Goal: Information Seeking & Learning: Learn about a topic

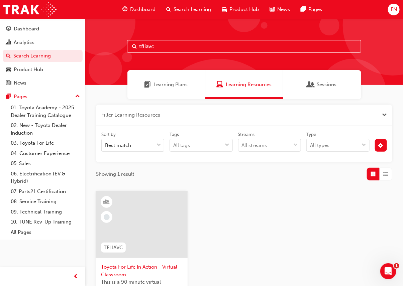
drag, startPoint x: 175, startPoint y: 45, endPoint x: 100, endPoint y: 45, distance: 75.5
click at [97, 46] on div "tfliavc" at bounding box center [243, 52] width 317 height 66
paste input "NMM_PRADO_112024_MODULE_4"
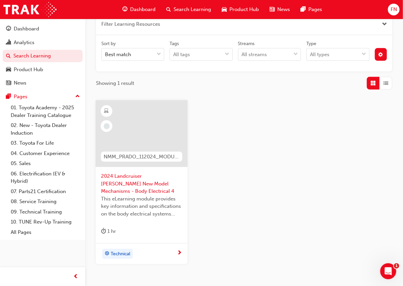
type input "NMM_PRADO_112024_MODULE_4"
click at [155, 200] on span "This eLearning module provides key information and specifications on the body e…" at bounding box center [141, 206] width 81 height 23
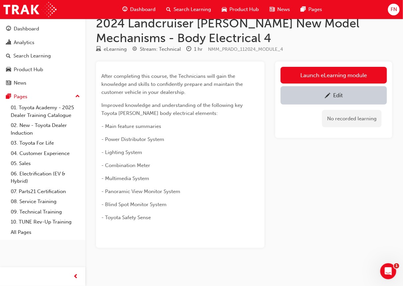
scroll to position [13, 0]
click at [325, 95] on span "pencil-icon" at bounding box center [327, 96] width 6 height 7
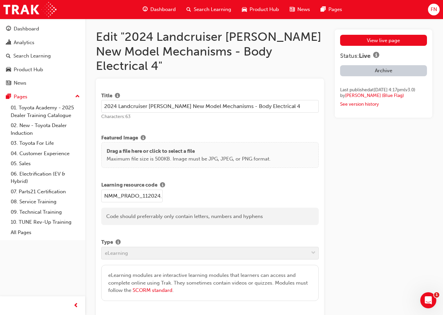
click at [207, 5] on div "Search Learning" at bounding box center [208, 10] width 55 height 14
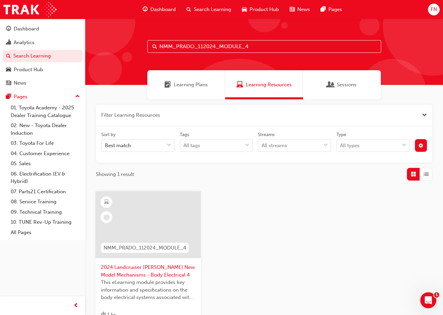
drag, startPoint x: 254, startPoint y: 42, endPoint x: 160, endPoint y: 39, distance: 93.9
click at [160, 39] on div "NMM_PRADO_112024_MODULE_4" at bounding box center [264, 52] width 358 height 66
paste input "TUNDIPCS_112023_ELEARN"
type input "NMM_TUNDIPCS_112023_ELEARN"
click at [157, 278] on span "The Toyota Tundra Insider Program Customer Support eLearning course is designed…" at bounding box center [148, 289] width 95 height 23
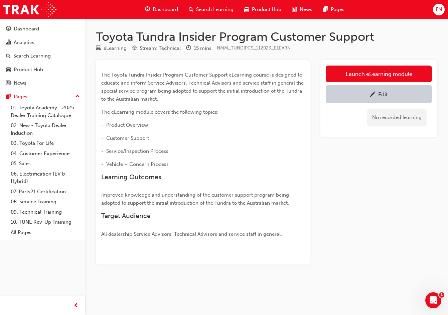
click at [348, 87] on link "Edit" at bounding box center [379, 94] width 106 height 18
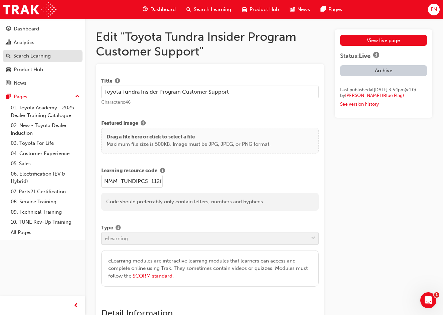
click at [28, 58] on div "Search Learning" at bounding box center [31, 56] width 37 height 8
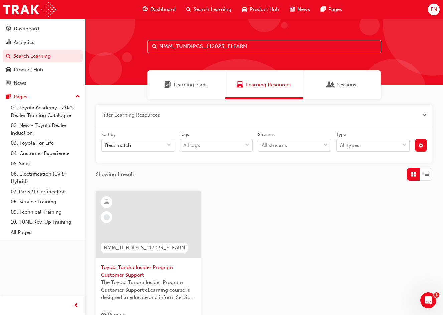
drag, startPoint x: 250, startPoint y: 44, endPoint x: 147, endPoint y: 42, distance: 102.6
click at [147, 42] on input "NMM_TUNDIPCS_112023_ELEARN" at bounding box center [264, 46] width 234 height 13
paste input "GECDCS"
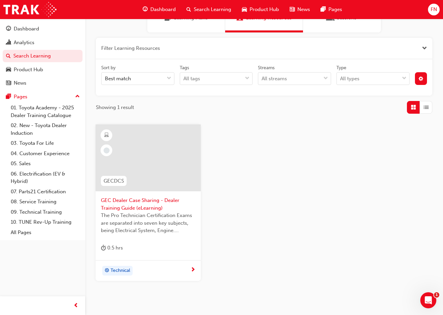
type input "GECDCS"
click at [163, 209] on span "GEC Dealer Case Sharing - Dealer Training Guide (eLearning)" at bounding box center [148, 203] width 95 height 15
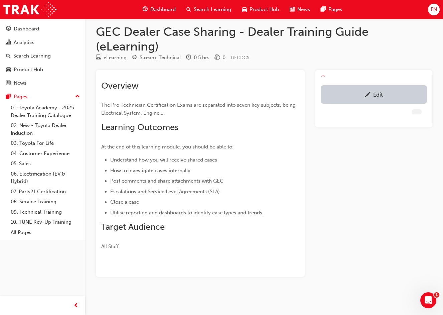
scroll to position [5, 0]
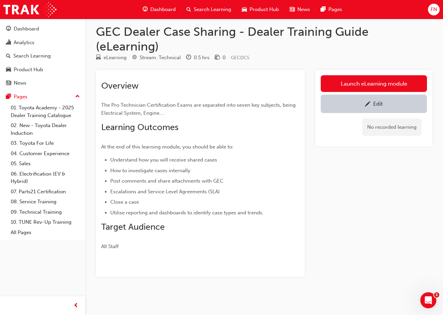
click at [379, 103] on div "Edit" at bounding box center [378, 103] width 10 height 7
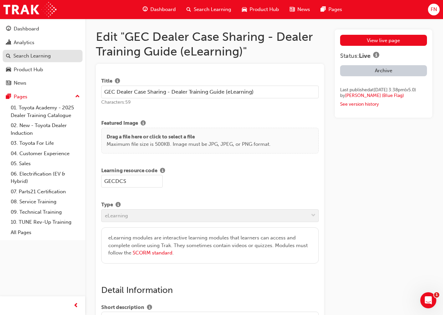
click at [34, 53] on div "Search Learning" at bounding box center [31, 56] width 37 height 8
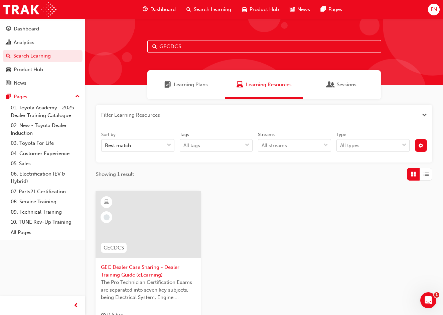
drag, startPoint x: 200, startPoint y: 44, endPoint x: 134, endPoint y: 51, distance: 66.8
click at [134, 51] on div "GECDCS" at bounding box center [264, 52] width 358 height 66
paste input "SDC2_EL"
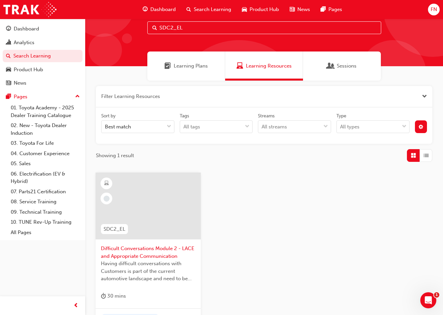
scroll to position [33, 0]
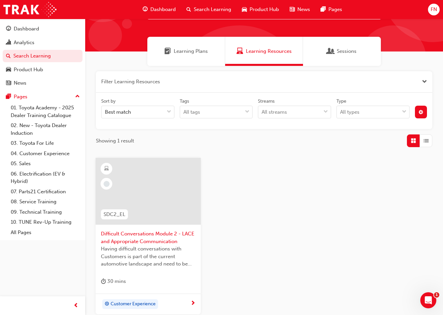
type input "SDC2_EL"
click at [163, 245] on span "Difficult Conversations Module 2 - LACE and Appropriate Communication" at bounding box center [148, 237] width 95 height 15
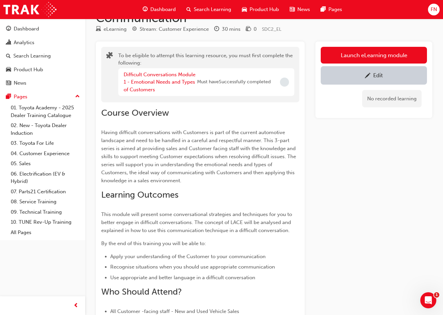
click at [370, 75] on span "pencil-icon" at bounding box center [368, 76] width 6 height 7
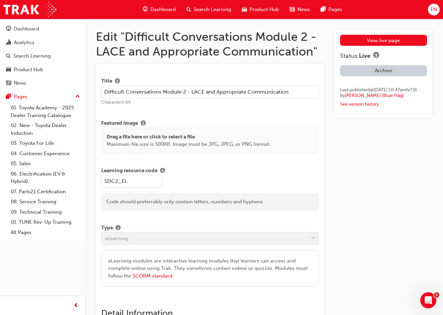
click at [370, 49] on div "View live page Status: Live Archive Last published at Thu 13 Feb 2025 10:47am (…" at bounding box center [383, 71] width 87 height 72
click at [372, 42] on link "View live page" at bounding box center [383, 40] width 87 height 11
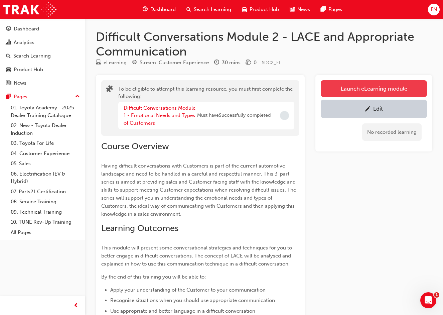
click at [372, 87] on button "Launch eLearning module" at bounding box center [374, 88] width 106 height 17
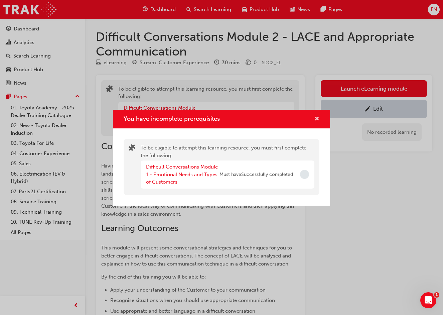
click at [318, 117] on span "cross-icon" at bounding box center [316, 119] width 5 height 6
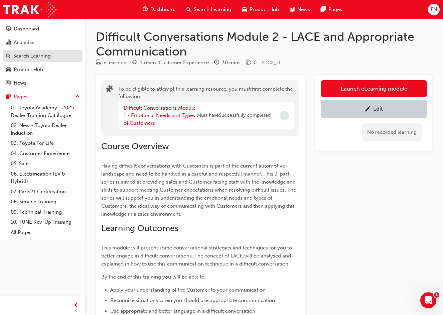
drag, startPoint x: 42, startPoint y: 57, endPoint x: 46, endPoint y: 58, distance: 4.1
click at [42, 57] on div "Search Learning" at bounding box center [31, 56] width 37 height 8
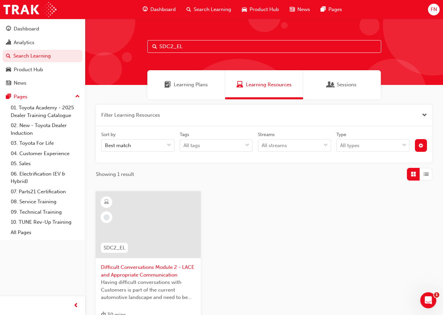
drag, startPoint x: 201, startPoint y: 46, endPoint x: 114, endPoint y: 46, distance: 87.5
click at [114, 46] on div "SDC2_EL" at bounding box center [264, 52] width 358 height 66
paste input "1"
type input "SDC1_EL"
click at [158, 258] on div at bounding box center [148, 229] width 95 height 67
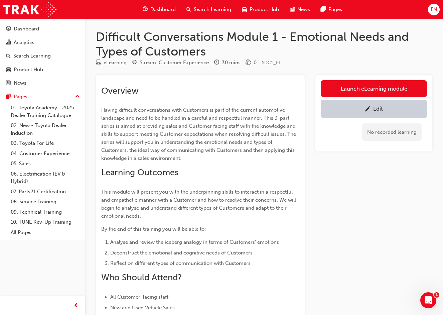
click at [381, 105] on div "Edit" at bounding box center [378, 108] width 10 height 7
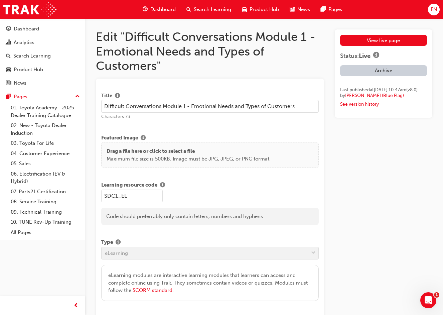
click at [198, 9] on span "Search Learning" at bounding box center [212, 10] width 37 height 8
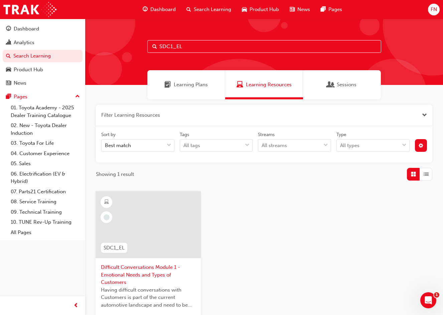
click at [196, 43] on input "SDC1_EL" at bounding box center [264, 46] width 234 height 13
click at [172, 46] on input "SDC1_EL" at bounding box center [264, 46] width 234 height 13
type input "SDC3_EL"
click at [166, 259] on div at bounding box center [148, 229] width 95 height 67
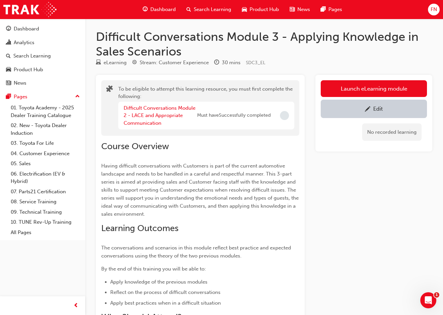
click at [369, 111] on span "pencil-icon" at bounding box center [368, 109] width 6 height 7
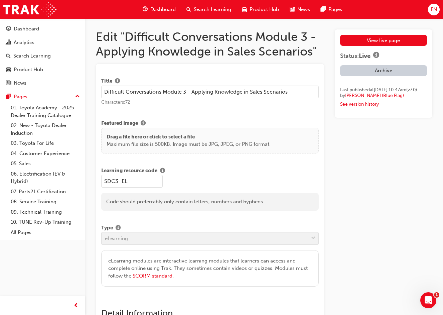
click at [213, 10] on span "Search Learning" at bounding box center [212, 10] width 37 height 8
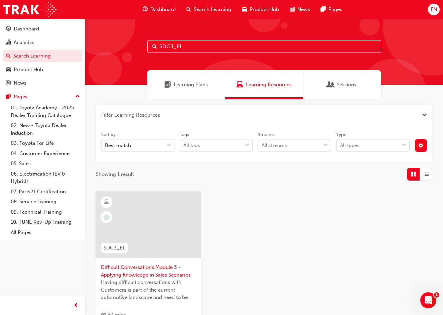
drag, startPoint x: 205, startPoint y: 47, endPoint x: 124, endPoint y: 49, distance: 80.5
click at [124, 49] on div "SDC3_EL" at bounding box center [264, 52] width 358 height 66
paste input "NMM_YARIS_082020_MODULE_5"
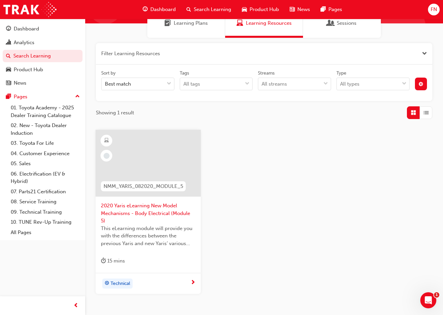
scroll to position [67, 0]
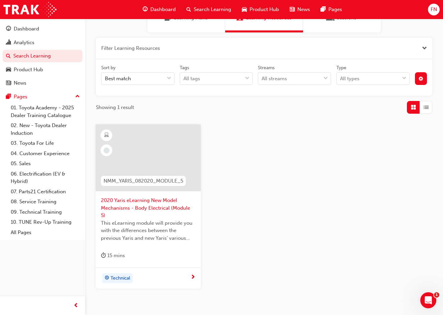
type input "NMM_YARIS_082020_MODULE_5"
click at [159, 219] on span "This eLearning module will provide you with the differences between the previou…" at bounding box center [148, 230] width 95 height 23
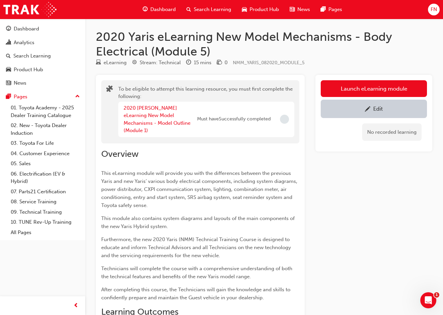
click at [372, 108] on div "Edit" at bounding box center [374, 109] width 96 height 8
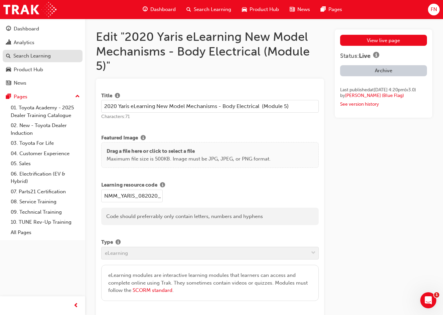
click at [43, 57] on div "Search Learning" at bounding box center [31, 56] width 37 height 8
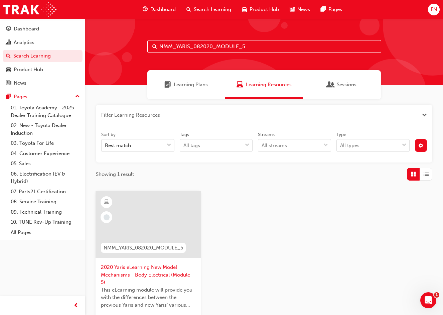
drag, startPoint x: 263, startPoint y: 45, endPoint x: 150, endPoint y: 43, distance: 112.9
click at [150, 43] on input "NMM_YARIS_082020_MODULE_5" at bounding box center [264, 46] width 234 height 13
paste input "DPSO"
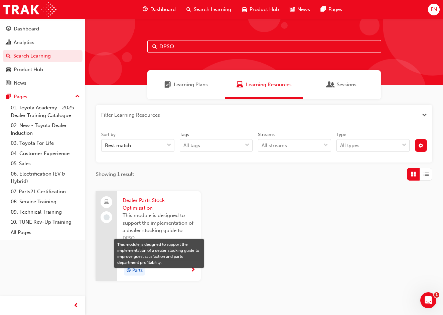
type input "DPSO"
click at [170, 225] on span "This module is designed to support the implementation of a dealer stocking guid…" at bounding box center [159, 222] width 73 height 23
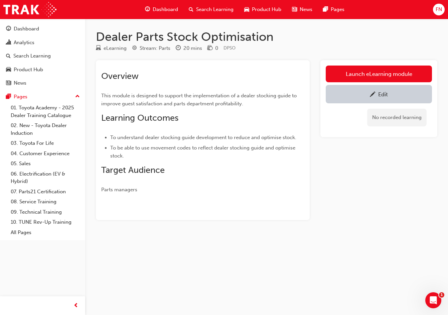
click at [374, 96] on span "pencil-icon" at bounding box center [373, 95] width 6 height 7
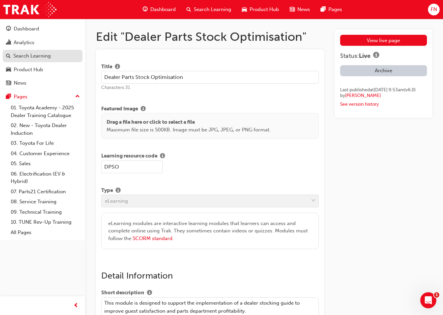
click at [25, 56] on div "Search Learning" at bounding box center [31, 56] width 37 height 8
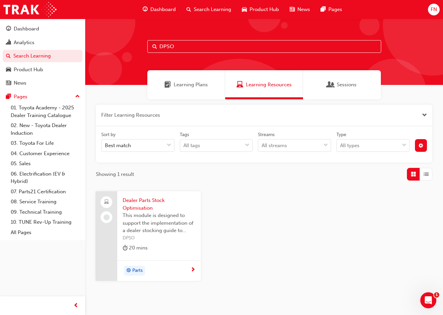
drag, startPoint x: 200, startPoint y: 47, endPoint x: 122, endPoint y: 49, distance: 77.9
click at [122, 49] on div "DPSO" at bounding box center [264, 52] width 358 height 66
paste input "NMM86"
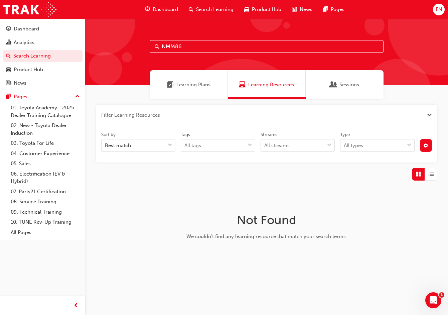
type input "NMM86"
click at [429, 113] on span "Close the filter" at bounding box center [429, 115] width 5 height 8
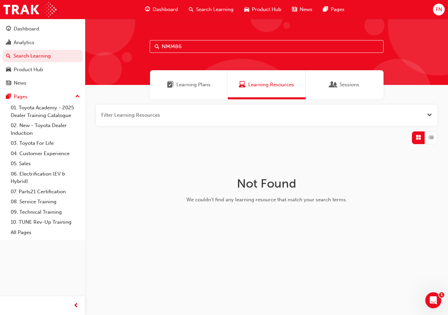
click at [429, 113] on span "Open the filter" at bounding box center [429, 115] width 5 height 8
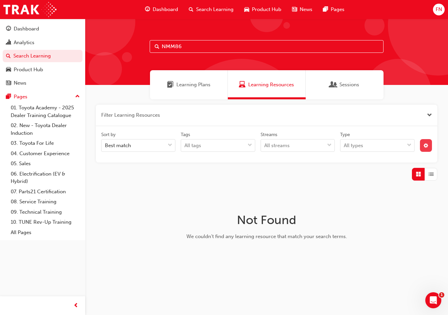
click at [427, 145] on span "cog-icon" at bounding box center [426, 146] width 5 height 6
click at [373, 197] on div "unlistedOption" at bounding box center [370, 195] width 7 height 7
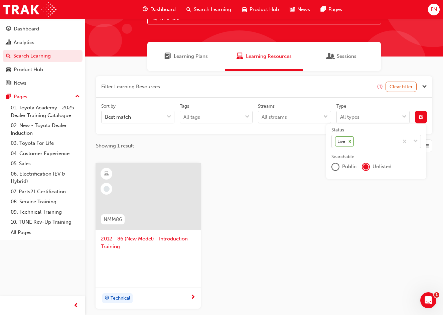
scroll to position [67, 0]
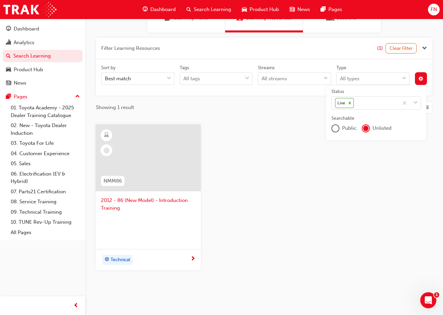
click at [173, 224] on div at bounding box center [148, 224] width 95 height 27
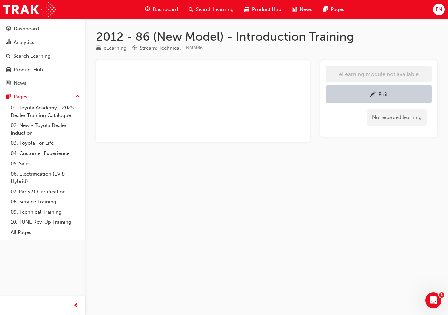
click at [341, 127] on div "No recorded learning" at bounding box center [379, 117] width 106 height 28
click at [255, 82] on div "﻿" at bounding box center [203, 101] width 214 height 82
click at [210, 84] on div "﻿" at bounding box center [203, 101] width 214 height 82
click at [178, 84] on div at bounding box center [202, 86] width 203 height 5
click at [159, 111] on div "﻿" at bounding box center [203, 101] width 214 height 82
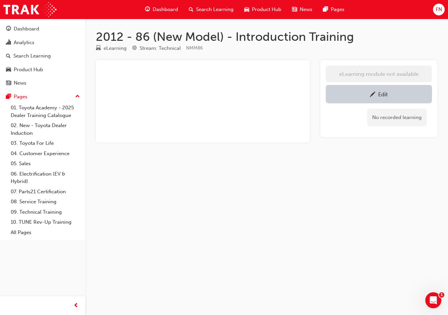
click at [382, 94] on div "Edit" at bounding box center [383, 94] width 10 height 7
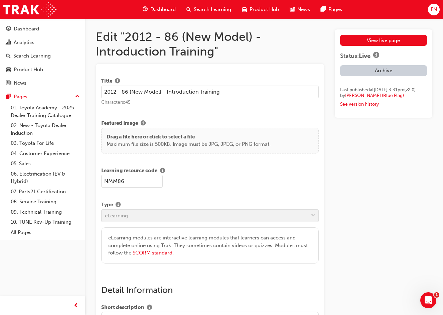
click at [379, 69] on button "Archive" at bounding box center [383, 70] width 87 height 11
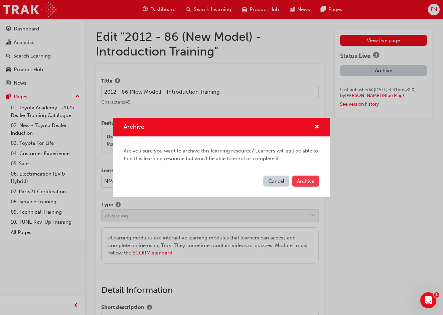
click at [302, 181] on span "Archive" at bounding box center [305, 181] width 17 height 6
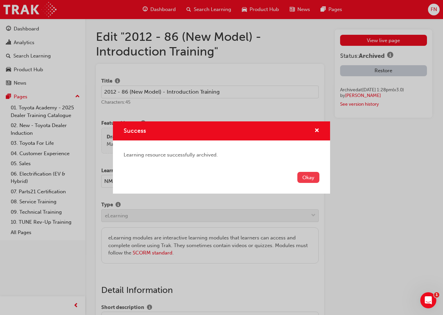
click at [309, 178] on button "Okay" at bounding box center [308, 177] width 22 height 11
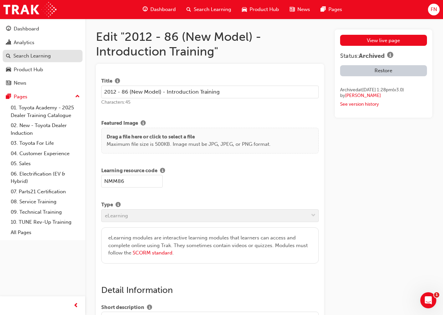
click at [35, 55] on div "Search Learning" at bounding box center [31, 56] width 37 height 8
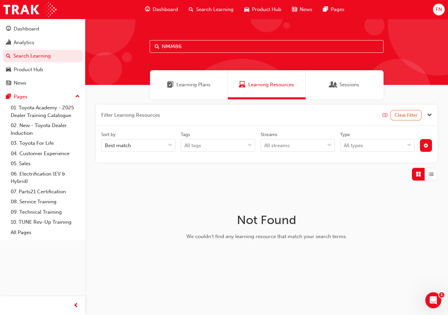
drag, startPoint x: 194, startPoint y: 46, endPoint x: 146, endPoint y: 48, distance: 47.8
click at [146, 48] on div "NMM86" at bounding box center [266, 52] width 363 height 66
paste input "TOY_2016_COROLLAHYB_NMI"
type input "TOY_2016_COROLLAHYB_NMI"
click at [406, 116] on button "Clear Filter" at bounding box center [406, 115] width 31 height 10
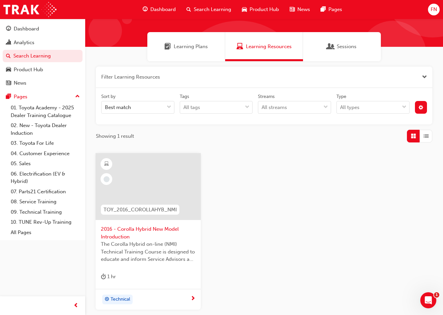
scroll to position [67, 0]
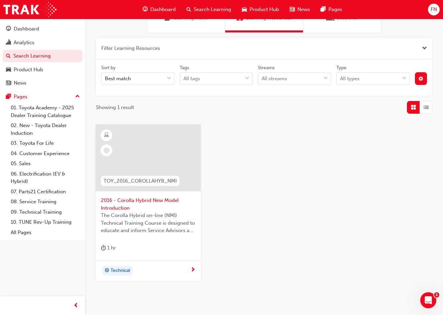
click at [153, 210] on span "2016 - Corolla Hybrid New Model Introduction" at bounding box center [148, 203] width 95 height 15
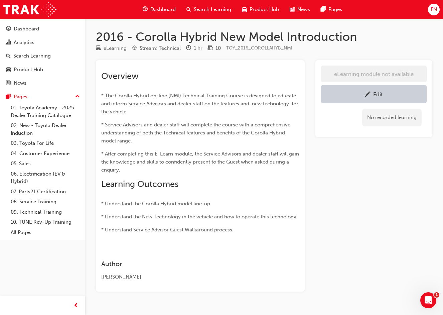
click at [358, 95] on div "Edit" at bounding box center [374, 94] width 96 height 8
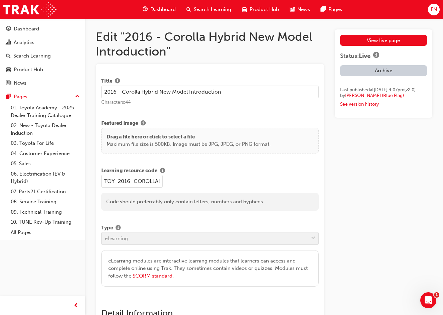
click at [211, 8] on span "Search Learning" at bounding box center [212, 10] width 37 height 8
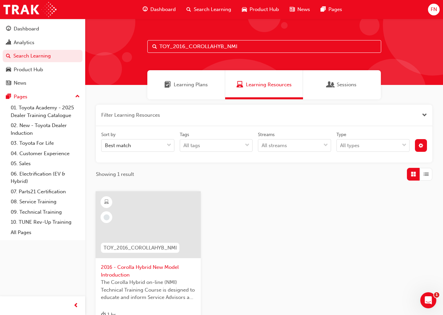
drag, startPoint x: 253, startPoint y: 42, endPoint x: 160, endPoint y: 42, distance: 92.5
click at [160, 42] on input "TOY_2016_COROLLAHYB_NMI" at bounding box center [264, 46] width 234 height 13
paste input "NMM_PRADO_112024_MODULE_2"
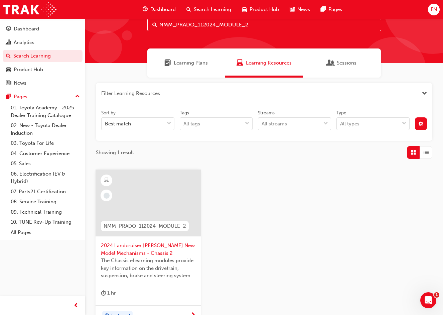
scroll to position [33, 0]
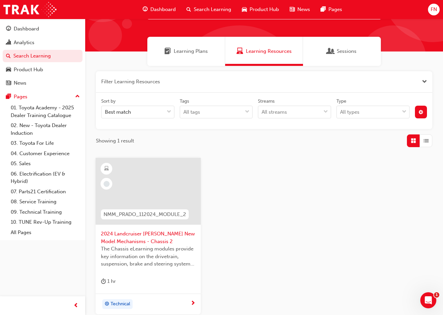
type input "NMM_PRADO_112024_MODULE_2"
click at [163, 242] on span "2024 Landcruiser Prado New Model Mechanisms - Chassis 2" at bounding box center [148, 237] width 95 height 15
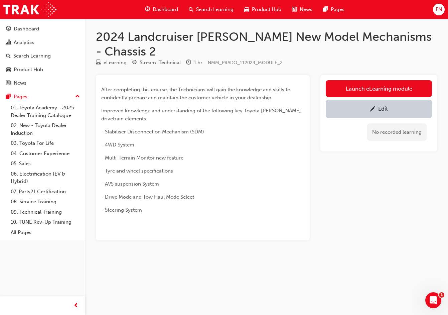
click at [382, 105] on div "Edit" at bounding box center [383, 108] width 10 height 7
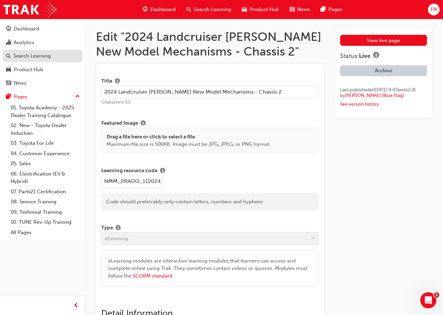
click at [33, 57] on div "Search Learning" at bounding box center [31, 56] width 37 height 8
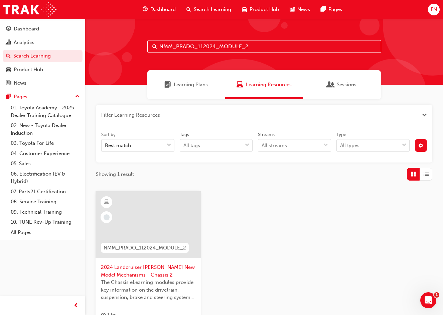
click at [239, 43] on input "NMM_PRADO_112024_MODULE_2" at bounding box center [264, 46] width 234 height 13
drag, startPoint x: 257, startPoint y: 43, endPoint x: 156, endPoint y: 45, distance: 100.9
click at [156, 45] on div "NMM_PRADO_112024_MODULE_2" at bounding box center [264, 46] width 234 height 13
paste input "SPK22078"
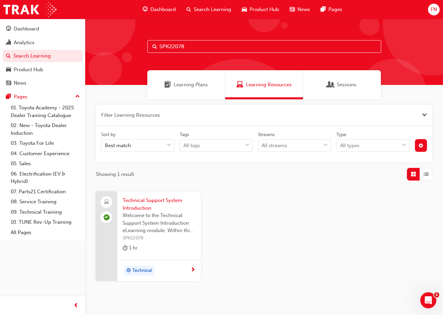
type input "SPK22078"
click at [168, 214] on span "Welcome to the Technical Support System Introduction eLearning module. Within t…" at bounding box center [159, 222] width 73 height 23
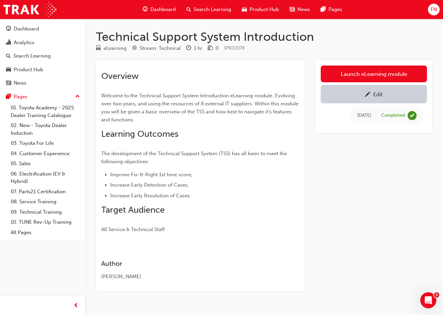
click at [367, 94] on span "pencil-icon" at bounding box center [368, 95] width 6 height 7
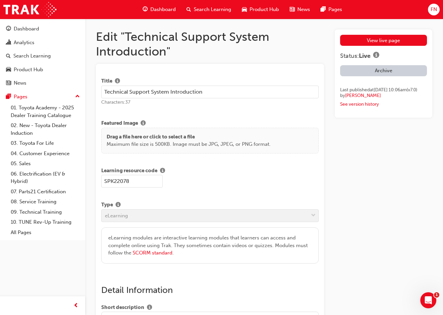
click at [203, 10] on span "Search Learning" at bounding box center [212, 10] width 37 height 8
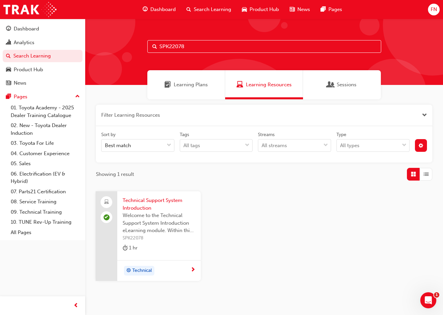
drag, startPoint x: 194, startPoint y: 46, endPoint x: 158, endPoint y: 47, distance: 36.1
click at [158, 47] on input "SPK22078" at bounding box center [264, 46] width 234 height 13
paste input "GR_SP_NOM"
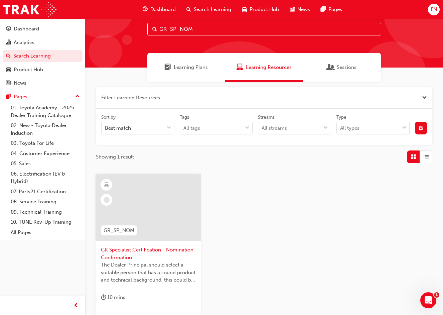
scroll to position [33, 0]
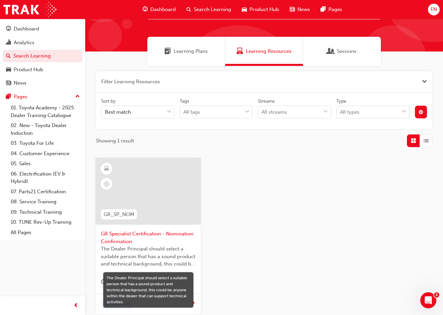
type input "GR_SP_NOM"
click at [163, 250] on span "The Dealer Principal should select a suitable person that has a sound product a…" at bounding box center [148, 256] width 95 height 23
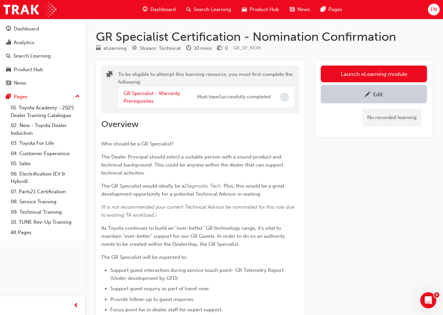
click at [367, 96] on span "pencil-icon" at bounding box center [368, 95] width 6 height 7
click at [200, 9] on span "Search Learning" at bounding box center [212, 10] width 37 height 8
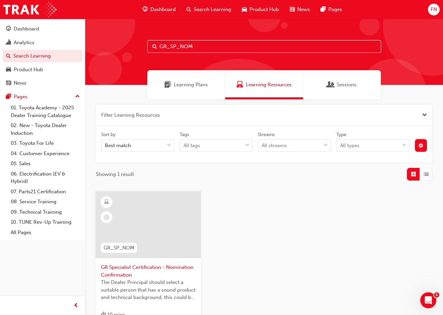
drag, startPoint x: 202, startPoint y: 46, endPoint x: 152, endPoint y: 44, distance: 50.5
click at [152, 44] on div "GR_SP_NOM" at bounding box center [264, 46] width 234 height 13
paste input "SP_RAV4_NM26_EL01"
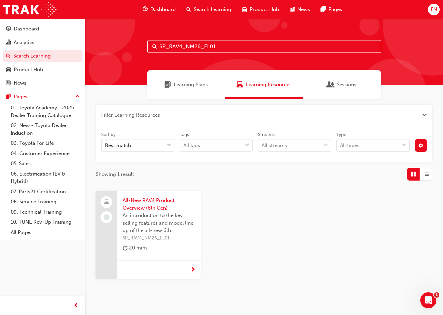
type input "SP_RAV4_NM26_EL01"
click at [166, 227] on span "An introduction to the key selling features and model line up of the all-new 6t…" at bounding box center [159, 222] width 73 height 23
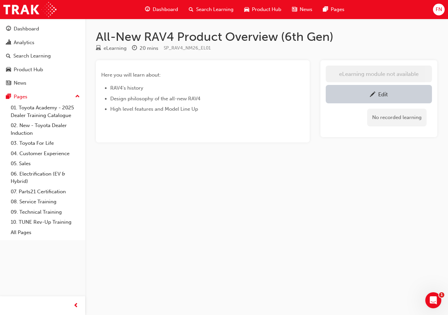
click at [381, 93] on div "Edit" at bounding box center [383, 94] width 10 height 7
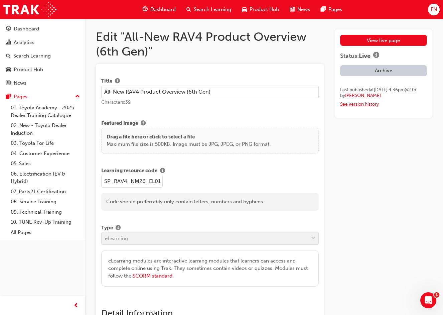
click at [361, 107] on link "See version history" at bounding box center [359, 104] width 39 height 6
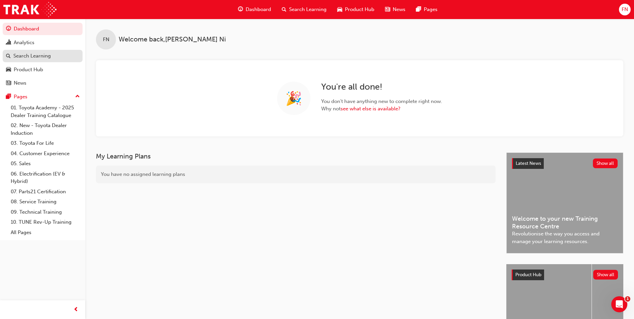
click at [45, 57] on div "Search Learning" at bounding box center [31, 56] width 37 height 8
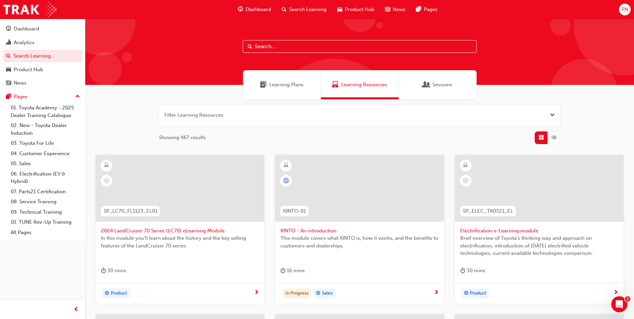
click at [283, 47] on input "text" at bounding box center [360, 46] width 234 height 13
paste input "SPK22086"
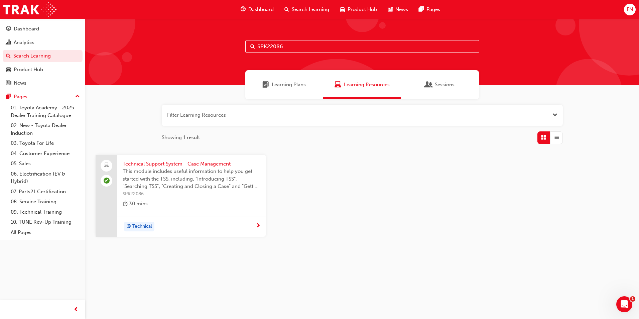
type input "SPK22086"
click at [176, 176] on span "This module includes useful information to help you get started with the TSS, i…" at bounding box center [192, 178] width 138 height 23
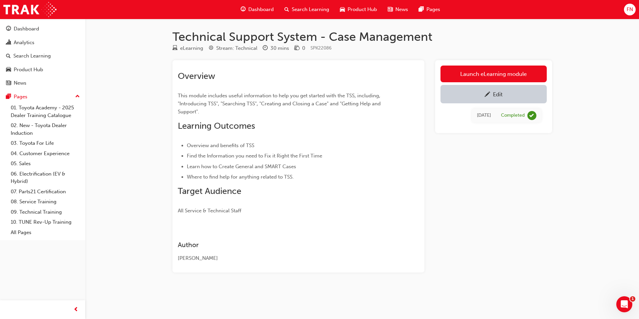
click at [488, 94] on span "pencil-icon" at bounding box center [487, 95] width 6 height 7
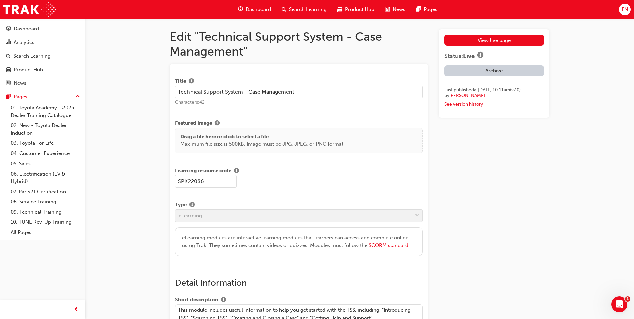
click at [301, 7] on span "Search Learning" at bounding box center [307, 10] width 37 height 8
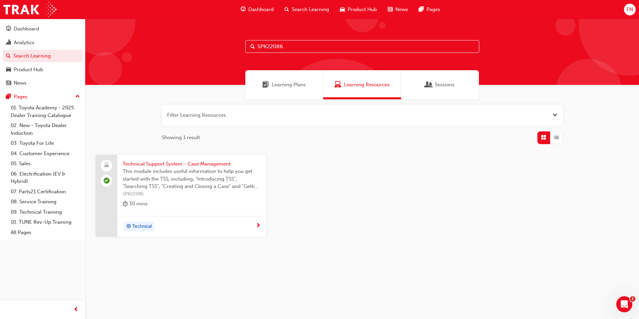
drag, startPoint x: 312, startPoint y: 47, endPoint x: 216, endPoint y: 49, distance: 95.6
click at [216, 49] on div "SPK22086" at bounding box center [362, 52] width 554 height 66
paste input "NMM_PRADO_112024_MODULE_3"
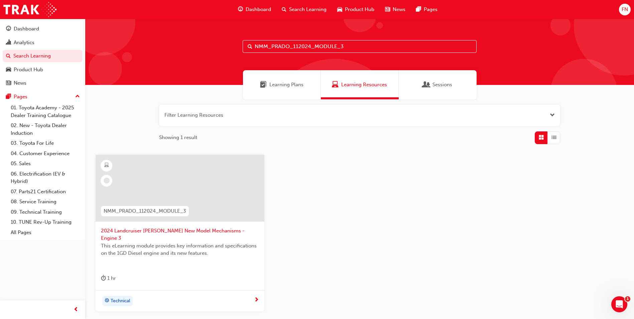
type input "NMM_PRADO_112024_MODULE_3"
click at [206, 242] on span "This eLearning module provides key information and specifications on the 1GD Di…" at bounding box center [180, 249] width 158 height 15
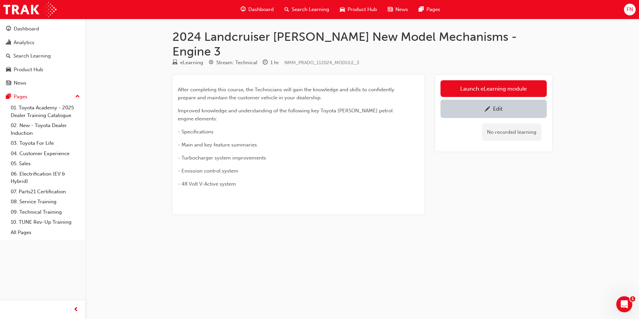
click at [479, 105] on div "Edit" at bounding box center [493, 109] width 96 height 8
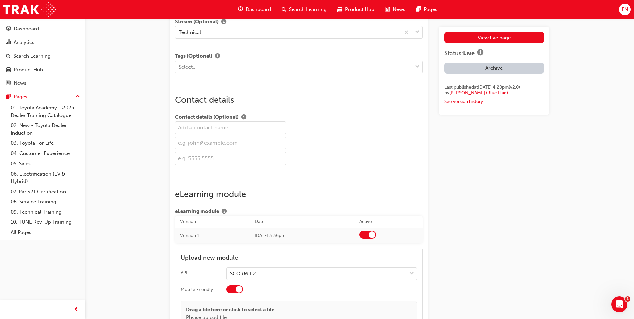
scroll to position [754, 0]
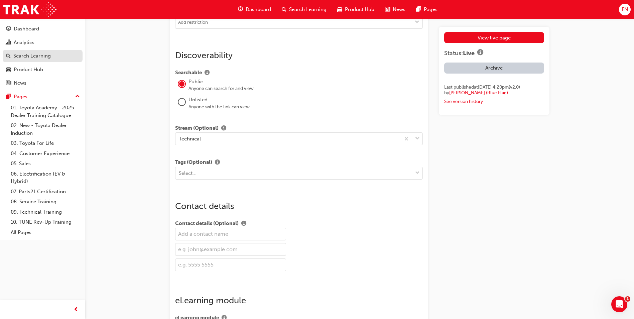
click at [34, 55] on div "Search Learning" at bounding box center [31, 56] width 37 height 8
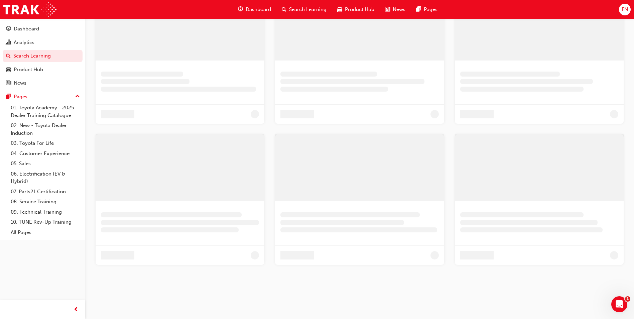
scroll to position [49, 0]
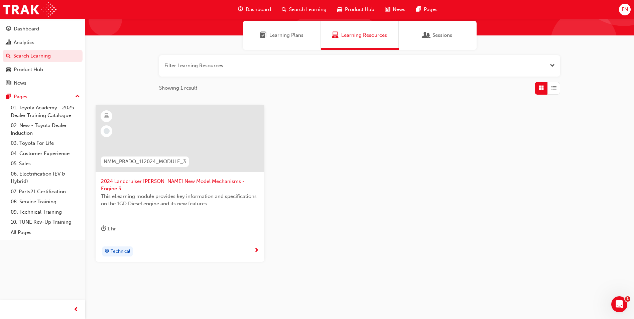
click at [253, 64] on button "button" at bounding box center [359, 65] width 401 height 21
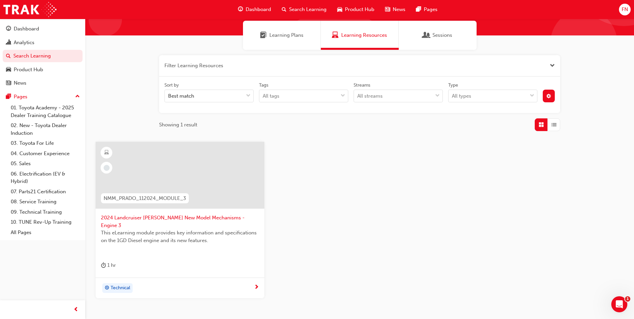
click at [352, 38] on span "Learning Resources" at bounding box center [364, 35] width 46 height 8
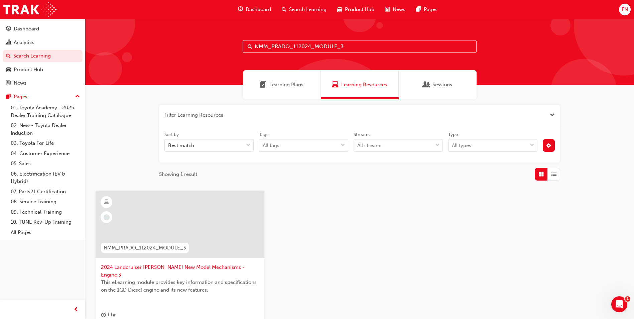
drag, startPoint x: 347, startPoint y: 47, endPoint x: 246, endPoint y: 46, distance: 101.2
click at [246, 46] on input "NMM_PRADO_112024_MODULE_3" at bounding box center [360, 46] width 234 height 13
paste input "SP_RAV4_NM26_EL01"
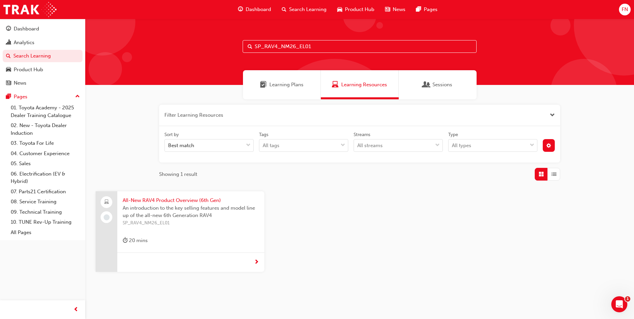
type input "SP_RAV4_NM26_EL01"
click at [188, 216] on span "An introduction to the key selling features and model line up of the all-new 6t…" at bounding box center [191, 211] width 136 height 15
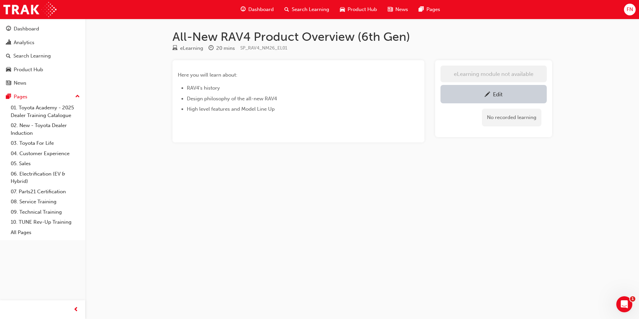
click at [479, 96] on div "Edit" at bounding box center [493, 94] width 96 height 8
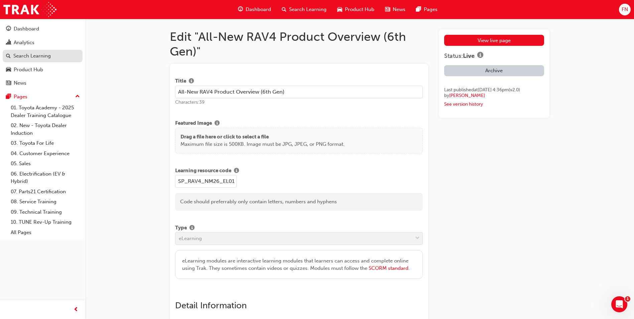
click at [31, 58] on div "Search Learning" at bounding box center [31, 56] width 37 height 8
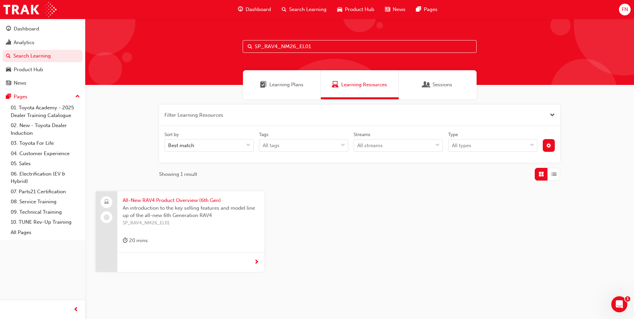
drag, startPoint x: 315, startPoint y: 45, endPoint x: 217, endPoint y: 48, distance: 97.9
click at [217, 48] on div "SP_RAV4_NM26_EL01" at bounding box center [359, 52] width 549 height 66
paste input "GR_SP_WAR"
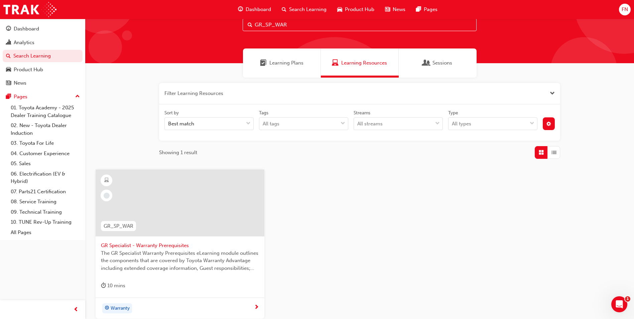
scroll to position [33, 0]
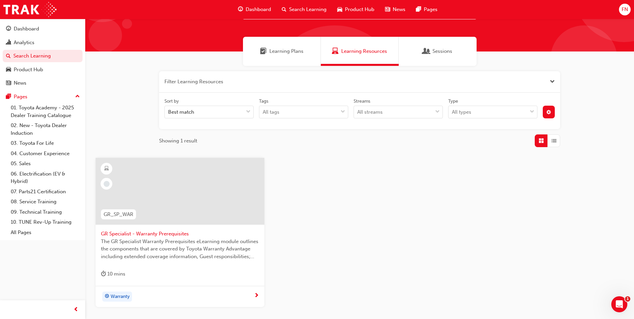
type input "GR_SP_WAR"
click at [204, 249] on span "The GR Specialist Warranty Prerequisites eLearning module outlines the componen…" at bounding box center [180, 249] width 158 height 23
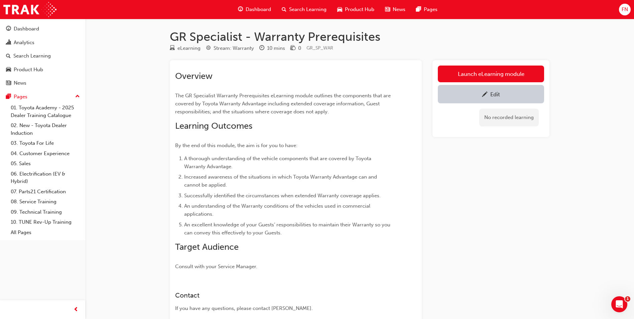
click at [488, 93] on div "Edit" at bounding box center [491, 94] width 96 height 8
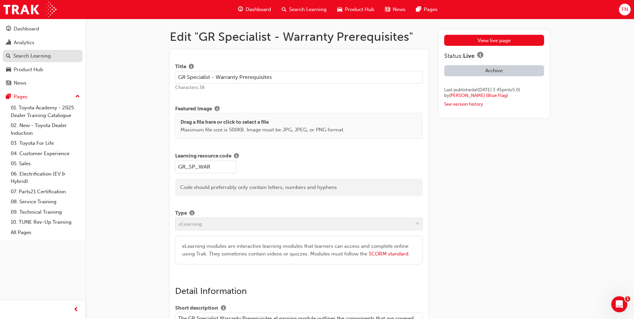
click at [34, 55] on div "Search Learning" at bounding box center [31, 56] width 37 height 8
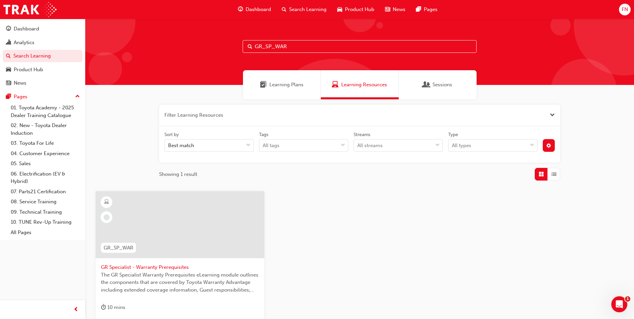
drag, startPoint x: 296, startPoint y: 47, endPoint x: 225, endPoint y: 46, distance: 71.2
click at [225, 46] on div "GR_SP_WAR" at bounding box center [359, 52] width 549 height 66
paste input "2012_PRIUS_C"
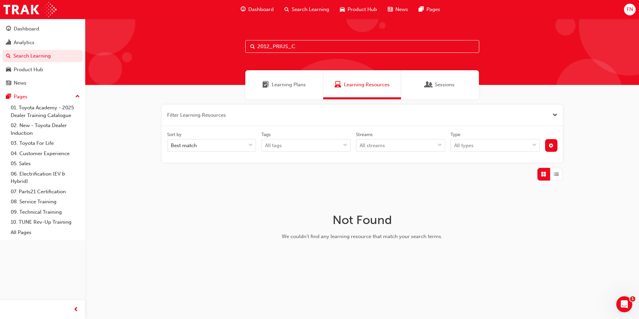
type input "2012_PRIUS_C"
click at [557, 114] on span "Close the filter" at bounding box center [554, 115] width 5 height 8
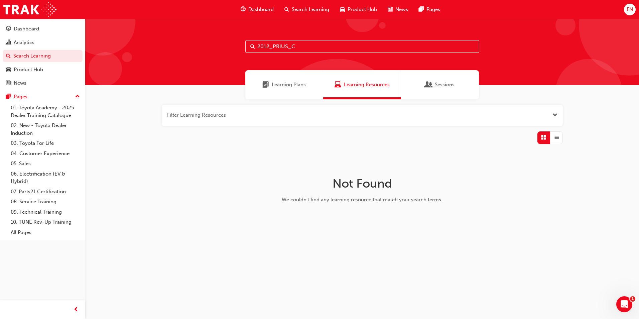
click at [557, 114] on span "Open the filter" at bounding box center [554, 115] width 5 height 8
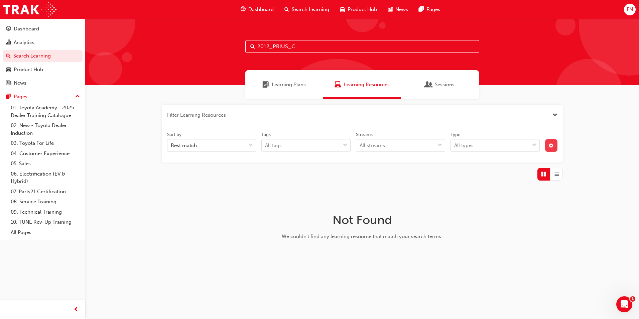
click at [553, 149] on button "button" at bounding box center [551, 145] width 12 height 13
click at [507, 195] on span "Unlisted" at bounding box center [512, 195] width 19 height 8
click at [497, 194] on div "unlistedOption" at bounding box center [496, 195] width 7 height 7
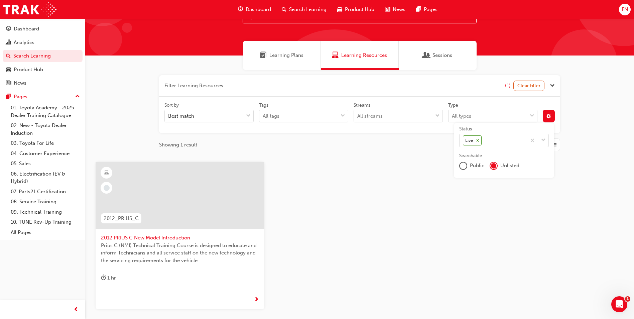
scroll to position [67, 0]
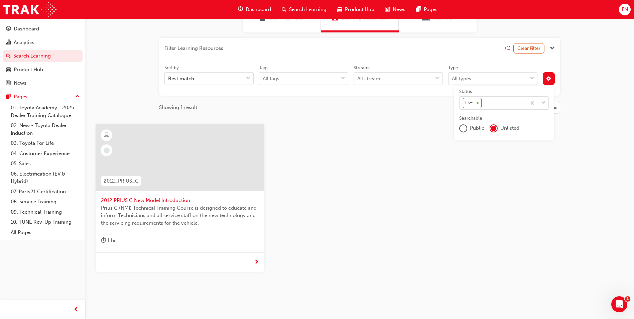
click at [179, 211] on span "Prius C (NMI) Technical Training Course is designed to educate and inform Techn…" at bounding box center [180, 215] width 158 height 23
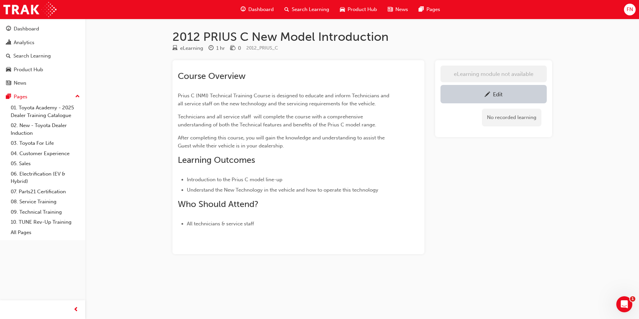
click at [310, 10] on span "Search Learning" at bounding box center [310, 10] width 37 height 8
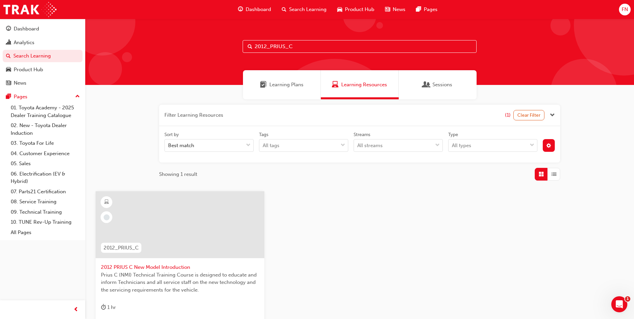
drag, startPoint x: 294, startPoint y: 45, endPoint x: 248, endPoint y: 43, distance: 45.5
click at [248, 43] on div "2012_PRIUS_C" at bounding box center [360, 46] width 234 height 13
paste input "FSS2_EL"
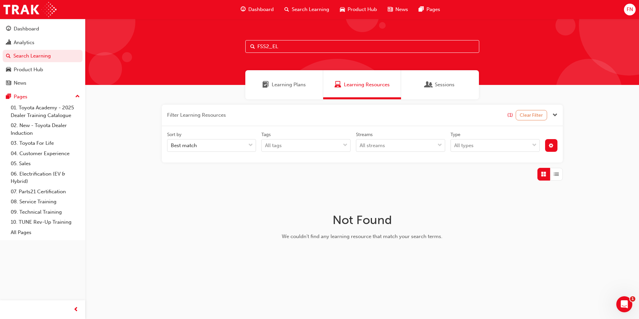
type input "FSS2_EL"
click at [532, 116] on button "Clear Filter" at bounding box center [530, 115] width 31 height 10
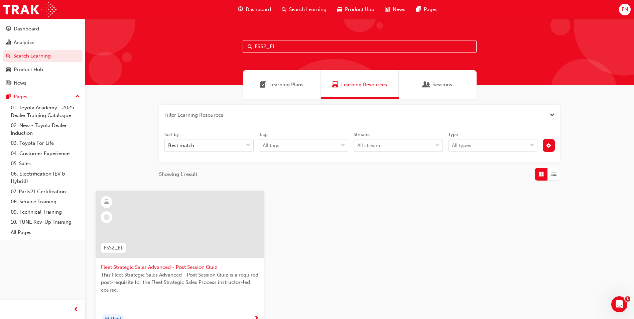
click at [203, 270] on span "Fleet Strategic Sales Advanced - Post Session Quiz" at bounding box center [180, 267] width 158 height 8
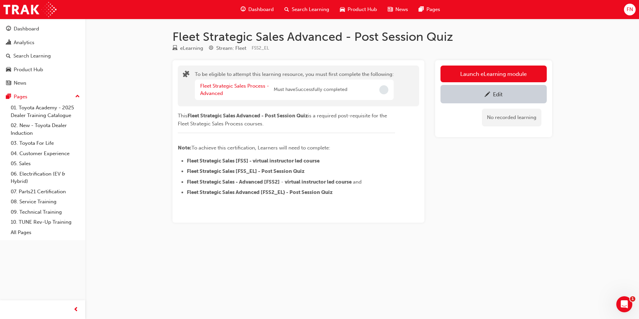
click at [487, 93] on span "pencil-icon" at bounding box center [487, 95] width 6 height 7
click at [218, 87] on link "Fleet Strategic Sales Process - Advanced" at bounding box center [234, 90] width 69 height 14
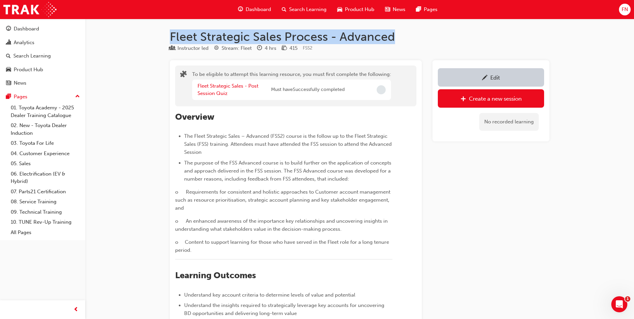
drag, startPoint x: 171, startPoint y: 34, endPoint x: 398, endPoint y: 39, distance: 227.6
click at [398, 39] on h1 "Fleet Strategic Sales Process - Advanced" at bounding box center [360, 36] width 380 height 15
click at [31, 52] on div "Search Learning" at bounding box center [31, 56] width 37 height 8
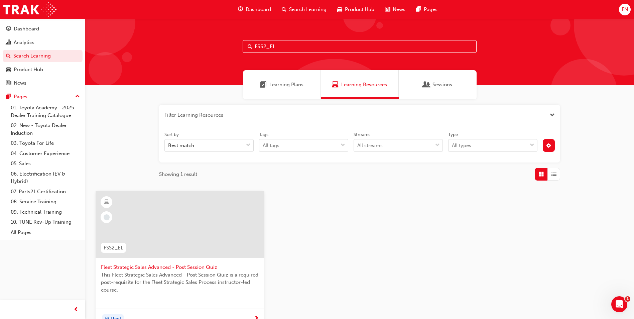
drag, startPoint x: 295, startPoint y: 44, endPoint x: 219, endPoint y: 46, distance: 75.9
click at [219, 46] on div "FSS2_EL" at bounding box center [359, 52] width 549 height 66
click at [182, 232] on div at bounding box center [180, 224] width 169 height 67
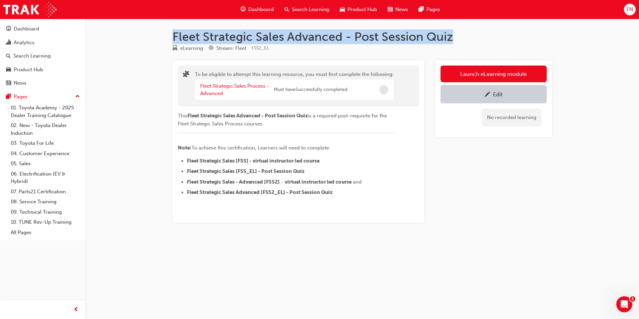
drag, startPoint x: 456, startPoint y: 37, endPoint x: 168, endPoint y: 41, distance: 287.7
click at [168, 41] on div "Fleet Strategic Sales Advanced - Post Session Quiz eLearning Stream: Fleet FSS2…" at bounding box center [362, 136] width 401 height 214
copy h1 "Fleet Strategic Sales Advanced - Post Session Quiz"
click at [27, 56] on div "Search Learning" at bounding box center [31, 56] width 37 height 8
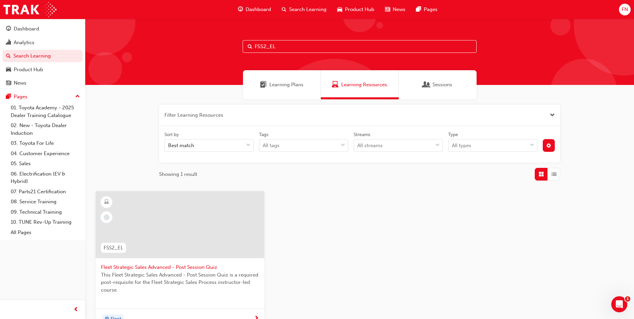
drag, startPoint x: 294, startPoint y: 41, endPoint x: 207, endPoint y: 42, distance: 86.5
click at [207, 42] on div "FSS2_EL" at bounding box center [359, 52] width 549 height 66
paste input "NT_ADBLUE_2025"
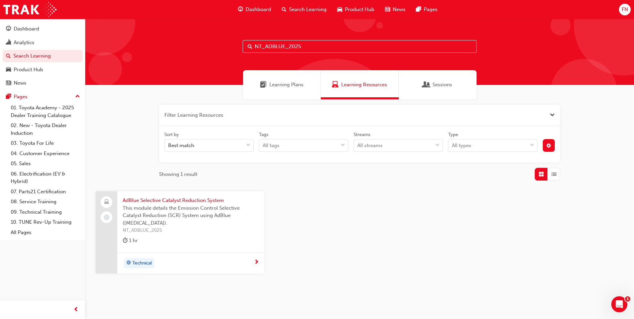
type input "NT_ADBLUE_2025"
click at [203, 210] on span "This module details the Emission Control Selective Catalyst Reduction (SCR) Sys…" at bounding box center [191, 215] width 136 height 23
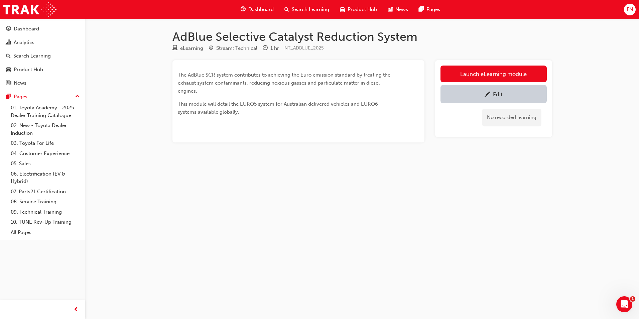
click at [487, 94] on span "pencil-icon" at bounding box center [487, 95] width 6 height 7
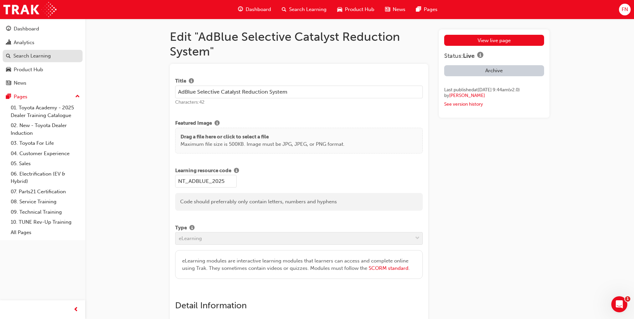
click at [26, 52] on div "Search Learning" at bounding box center [31, 56] width 37 height 8
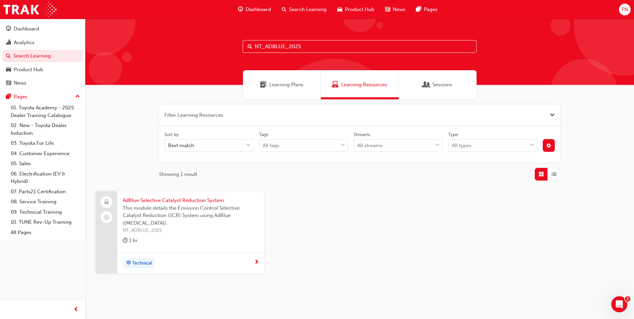
drag, startPoint x: 317, startPoint y: 44, endPoint x: 204, endPoint y: 46, distance: 113.3
click at [203, 46] on div "NT_ADBLUE_2025" at bounding box center [359, 52] width 549 height 66
click at [190, 210] on span "This module details the Emission Control Selective Catalyst Reduction (SCR) Sys…" at bounding box center [191, 215] width 136 height 23
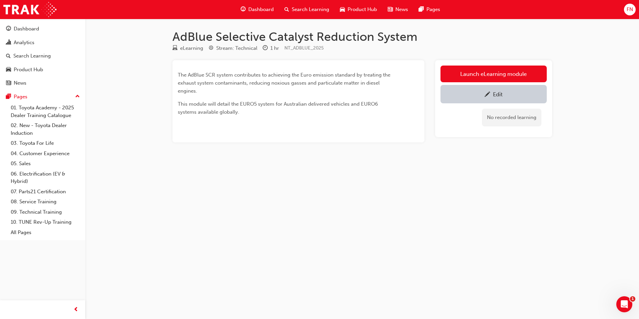
click at [508, 89] on link "Edit" at bounding box center [493, 94] width 106 height 18
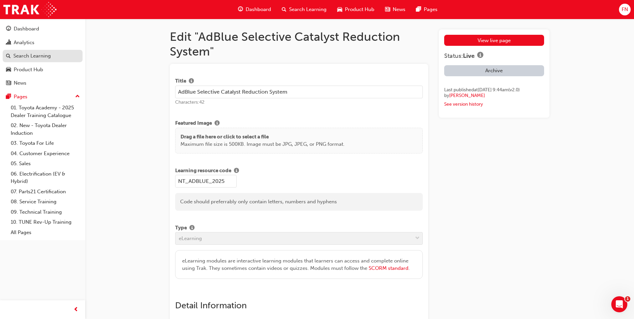
click at [36, 54] on div "Search Learning" at bounding box center [31, 56] width 37 height 8
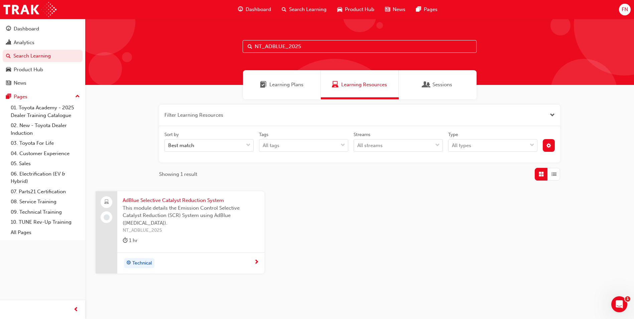
drag, startPoint x: 319, startPoint y: 48, endPoint x: 213, endPoint y: 47, distance: 105.9
click at [213, 47] on div "NT_ADBLUE_2025" at bounding box center [359, 52] width 549 height 66
paste input "FSS_EL"
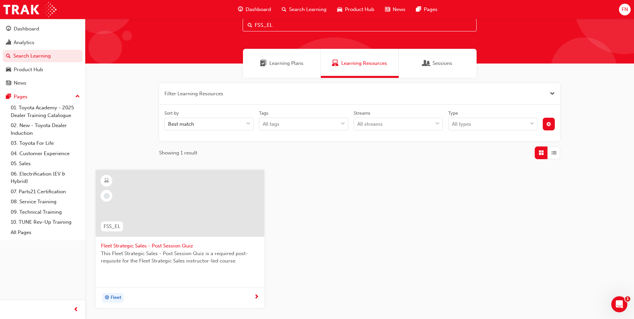
scroll to position [67, 0]
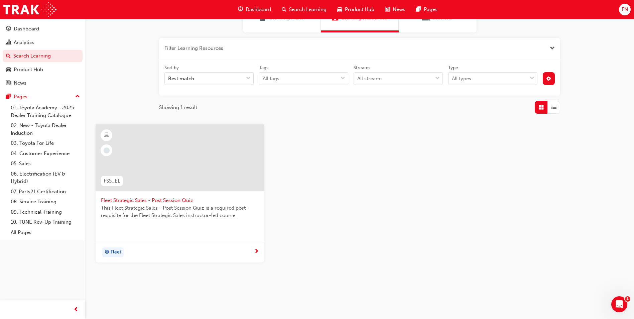
type input "FSS_EL"
click at [196, 216] on span "This Fleet Strategic Sales - Post Session Quiz is a required post-requisite for…" at bounding box center [180, 211] width 158 height 15
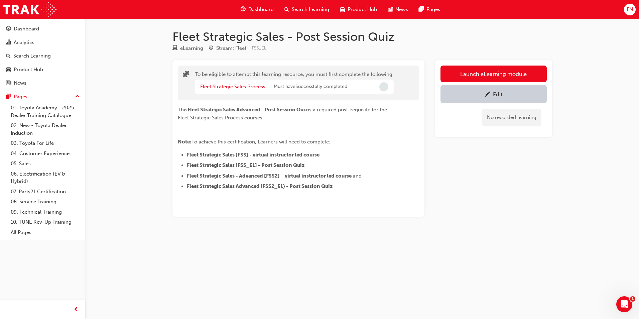
click at [477, 90] on link "Edit" at bounding box center [493, 94] width 106 height 18
click at [301, 10] on span "Search Learning" at bounding box center [310, 10] width 37 height 8
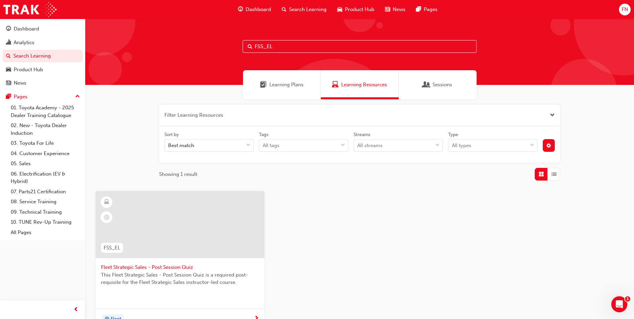
drag, startPoint x: 280, startPoint y: 49, endPoint x: 221, endPoint y: 49, distance: 58.5
click at [221, 49] on div "FSS_EL" at bounding box center [359, 52] width 549 height 66
paste input "DERAP01"
type input "DERAP01"
click at [203, 258] on div at bounding box center [180, 229] width 158 height 67
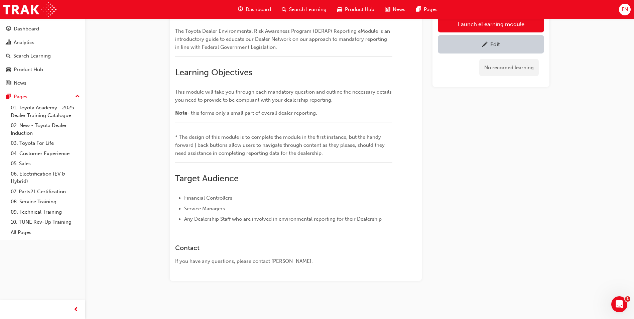
scroll to position [174, 0]
drag, startPoint x: 307, startPoint y: 262, endPoint x: 272, endPoint y: 260, distance: 34.8
click at [272, 260] on div "If you have any questions, please contact Jeremy Desfray." at bounding box center [283, 261] width 217 height 8
copy div "Jeremy Desfray"
click at [366, 253] on div "Contact If you have any questions, please contact Jeremy Desfray." at bounding box center [283, 252] width 217 height 26
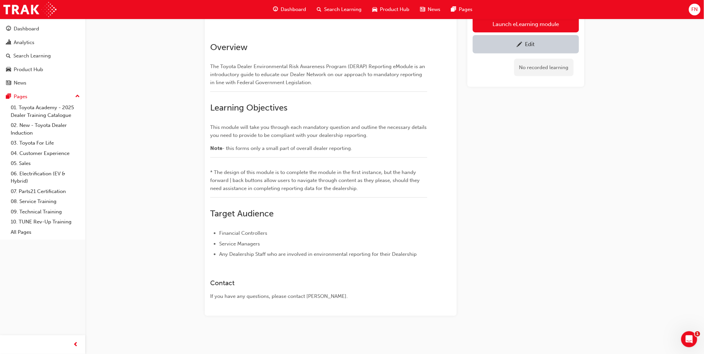
scroll to position [87, 0]
click at [509, 44] on div "Edit" at bounding box center [526, 44] width 96 height 8
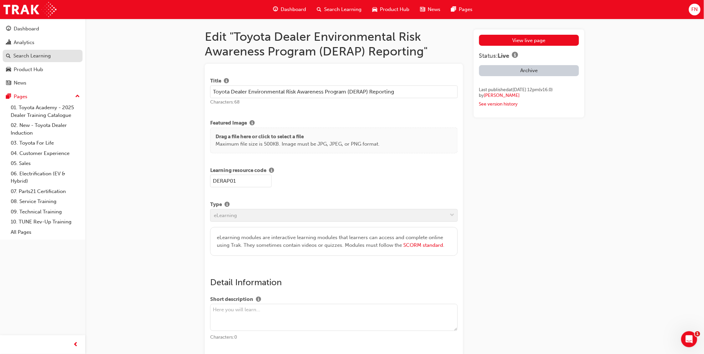
click at [37, 55] on div "Search Learning" at bounding box center [31, 56] width 37 height 8
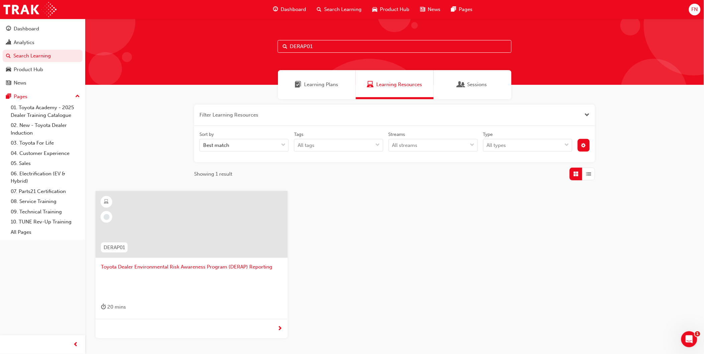
drag, startPoint x: 343, startPoint y: 46, endPoint x: 257, endPoint y: 43, distance: 86.6
click at [257, 43] on div "DERAP01" at bounding box center [394, 52] width 619 height 66
paste input "NMM_PRADO_112024_MODULE_5"
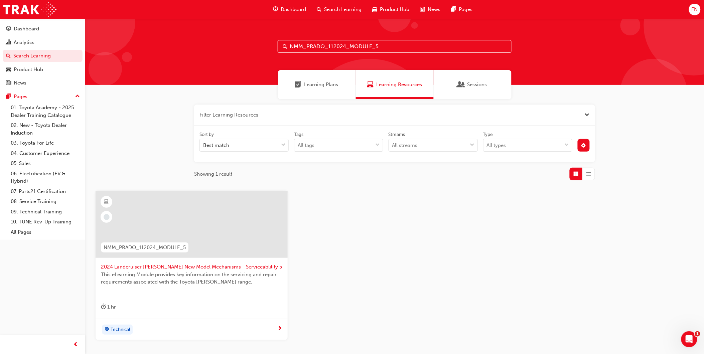
type input "NMM_PRADO_112024_MODULE_5"
click at [217, 269] on span "2024 Landcruiser Prado New Model Mechanisms - Serviceablility 5" at bounding box center [191, 267] width 181 height 8
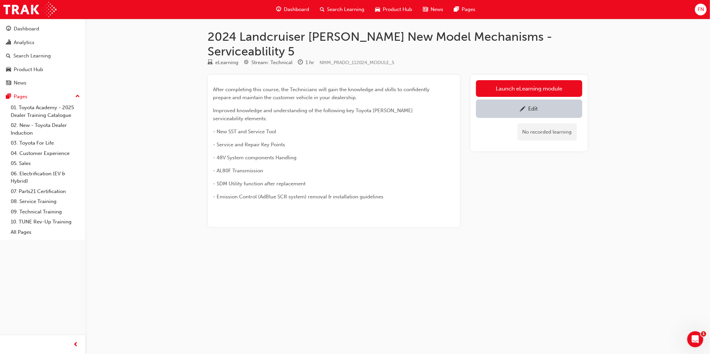
click at [512, 105] on div "Edit" at bounding box center [529, 109] width 96 height 8
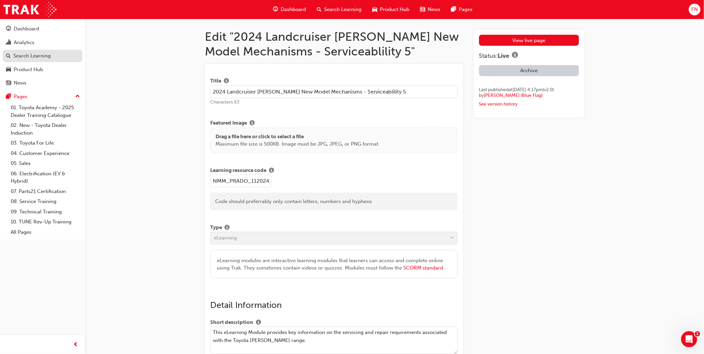
click at [44, 55] on div "Search Learning" at bounding box center [31, 56] width 37 height 8
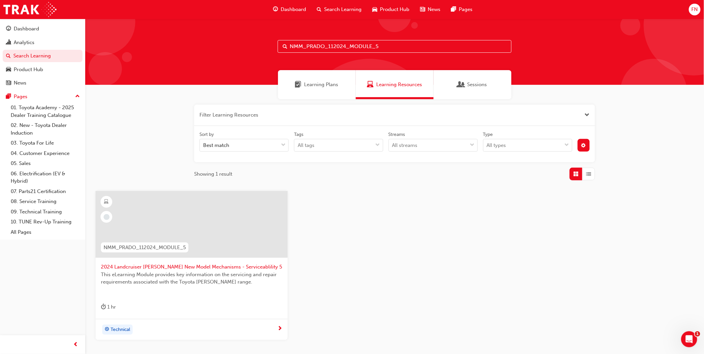
drag, startPoint x: 395, startPoint y: 42, endPoint x: 273, endPoint y: 42, distance: 121.3
click at [279, 42] on input "NMM_PRADO_112024_MODULE_5" at bounding box center [395, 46] width 234 height 13
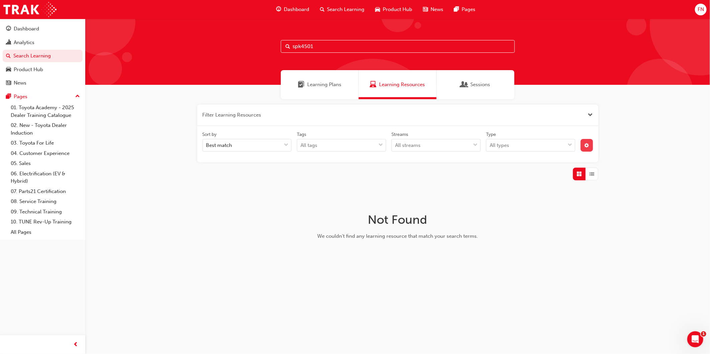
type input "spk4501"
click at [586, 140] on button "button" at bounding box center [586, 145] width 12 height 13
click at [516, 168] on icon at bounding box center [515, 169] width 5 height 5
click at [521, 168] on input "Status Live" at bounding box center [521, 170] width 1 height 6
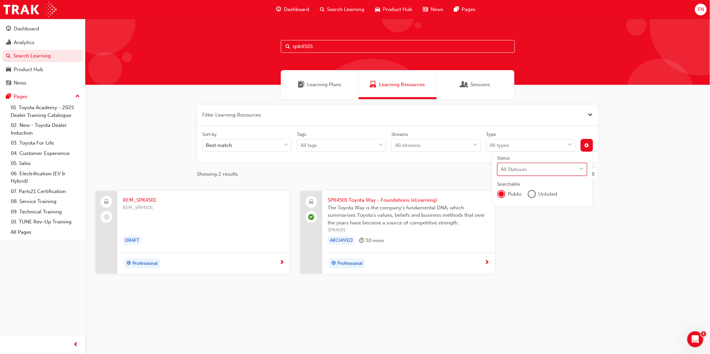
click at [398, 209] on span "The Toyota Way is the company's fundamental DNA, which summarises Toyota's valu…" at bounding box center [408, 215] width 162 height 23
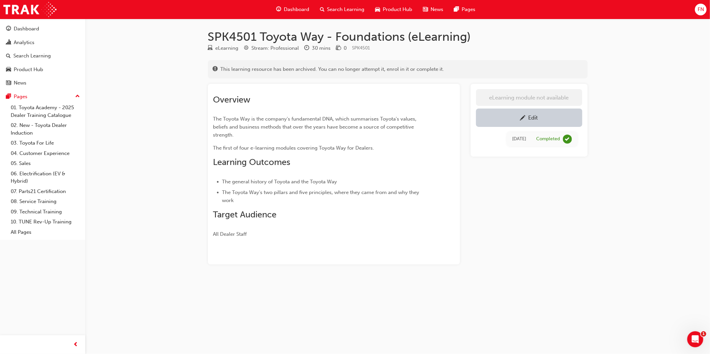
click at [513, 117] on div "Edit" at bounding box center [529, 118] width 96 height 8
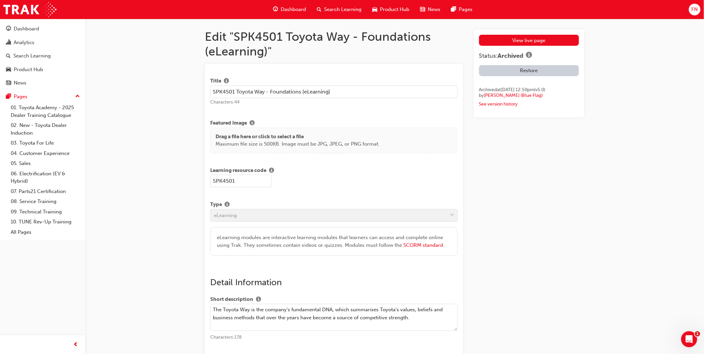
click at [41, 58] on div "Search Learning" at bounding box center [31, 56] width 37 height 8
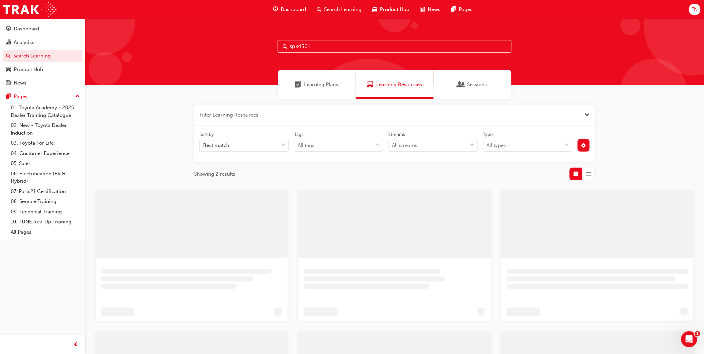
drag, startPoint x: 318, startPoint y: 44, endPoint x: 252, endPoint y: 40, distance: 65.9
click at [252, 40] on div "spk4501" at bounding box center [394, 52] width 619 height 66
paste input "SP_RAV4_NM26_EL"
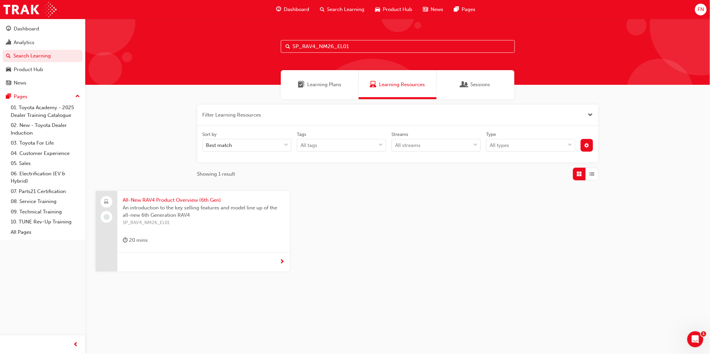
type input "SP_RAV4_NM26_EL01"
click at [216, 217] on span "An introduction to the key selling features and model line up of the all-new 6t…" at bounding box center [204, 211] width 162 height 15
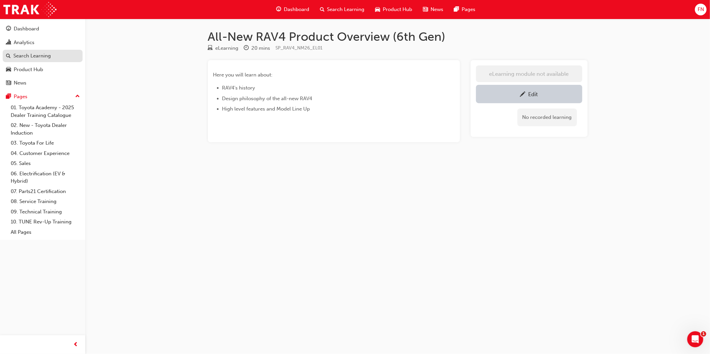
click at [31, 56] on div "Search Learning" at bounding box center [31, 56] width 37 height 8
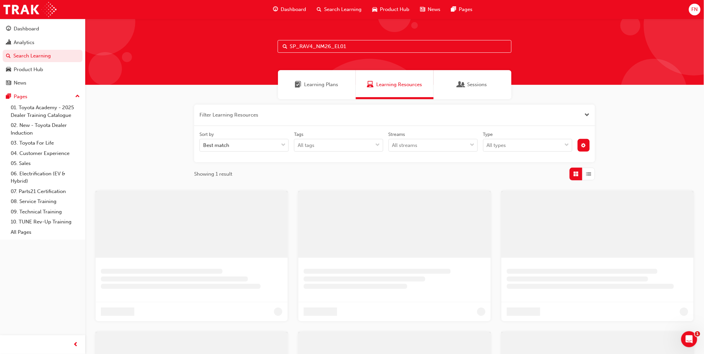
drag, startPoint x: 361, startPoint y: 41, endPoint x: 257, endPoint y: 41, distance: 104.2
click at [257, 41] on div "SP_RAV4_NM26_EL01" at bounding box center [394, 52] width 619 height 66
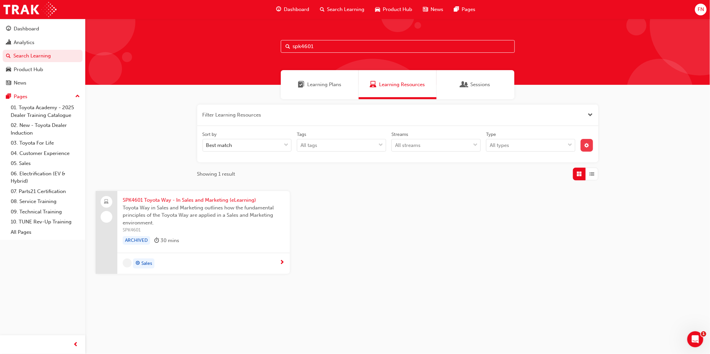
click at [581, 148] on button "button" at bounding box center [586, 145] width 12 height 13
click at [404, 215] on div "SPK4601 Toyota Way - In Sales and Marketing (eLearning) Toyota Way in Sales and…" at bounding box center [397, 238] width 614 height 94
click at [331, 47] on input "spk4601" at bounding box center [398, 46] width 234 height 13
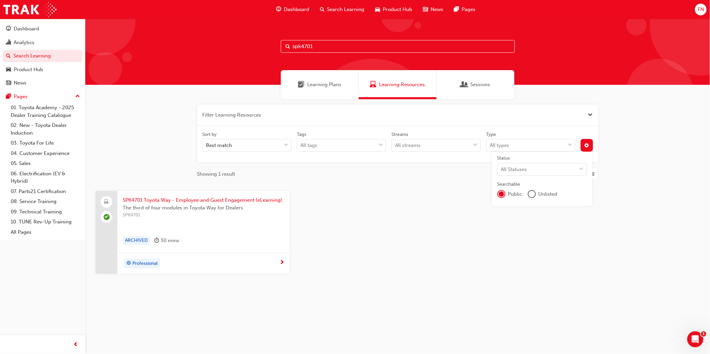
type input "spk4701"
click at [217, 218] on span "SPK4701" at bounding box center [204, 215] width 162 height 8
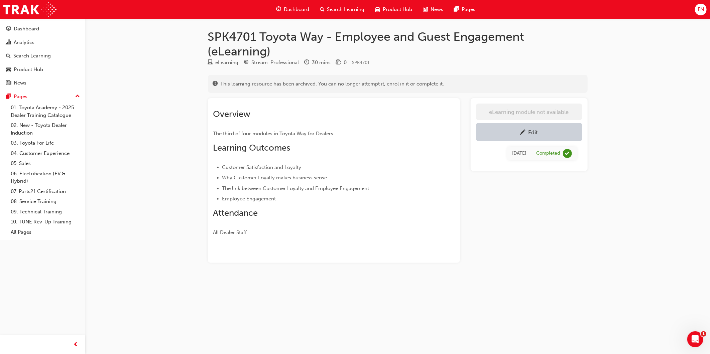
click at [528, 136] on div "Edit" at bounding box center [533, 132] width 10 height 7
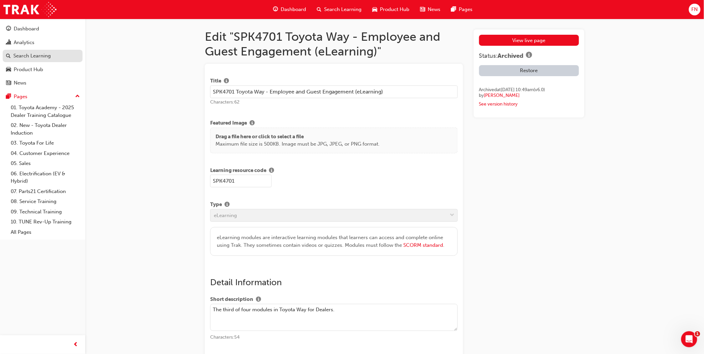
click at [34, 59] on div "Search Learning" at bounding box center [31, 56] width 37 height 8
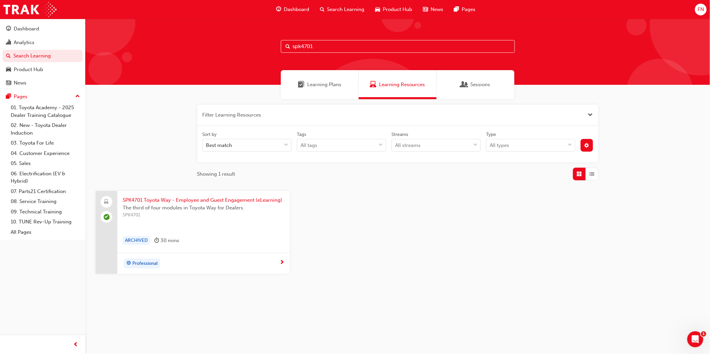
drag, startPoint x: 327, startPoint y: 44, endPoint x: 272, endPoint y: 43, distance: 54.8
click at [272, 43] on div "spk4701" at bounding box center [397, 52] width 624 height 66
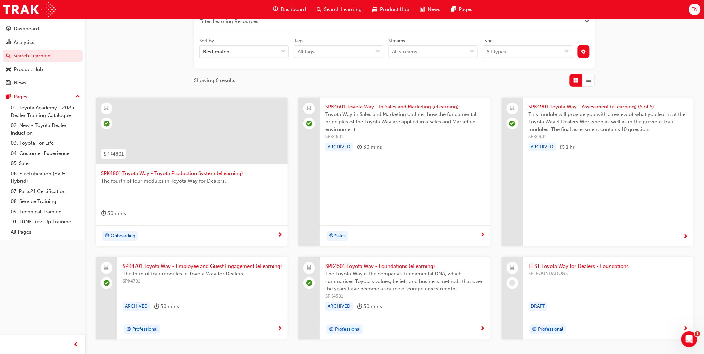
scroll to position [107, 0]
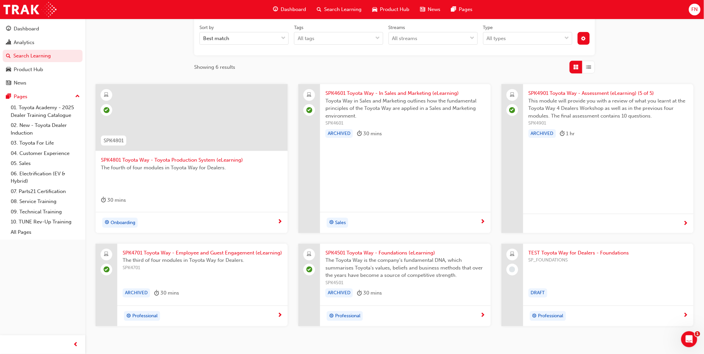
type input "toyota way"
click at [225, 266] on span "SPK4701" at bounding box center [203, 268] width 160 height 8
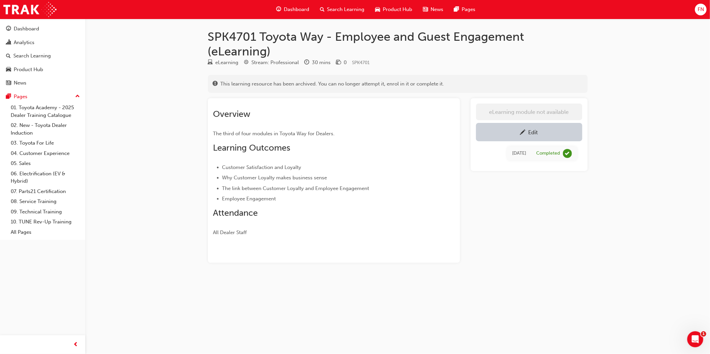
click at [539, 136] on div "Edit" at bounding box center [529, 132] width 96 height 8
click at [541, 132] on div "Edit" at bounding box center [529, 132] width 96 height 8
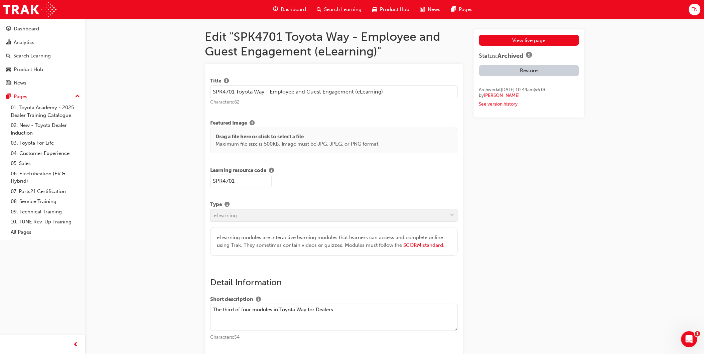
click at [496, 103] on link "See version history" at bounding box center [498, 104] width 39 height 6
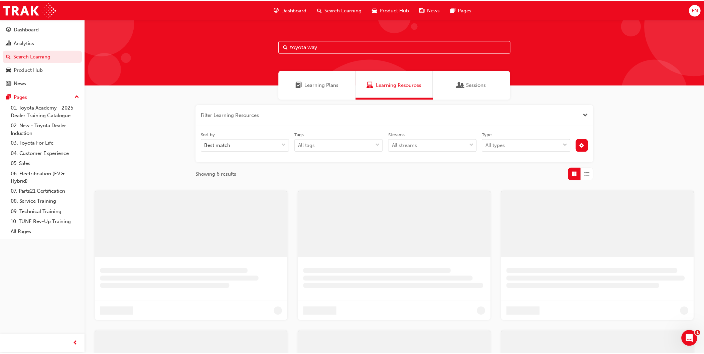
scroll to position [107, 0]
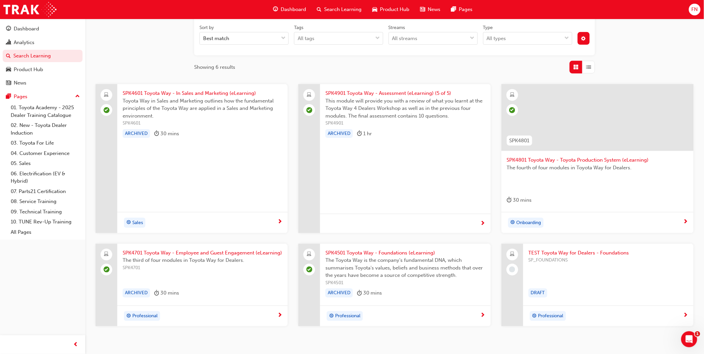
click at [241, 137] on div "ARCHIVED 30 mins" at bounding box center [203, 135] width 160 height 12
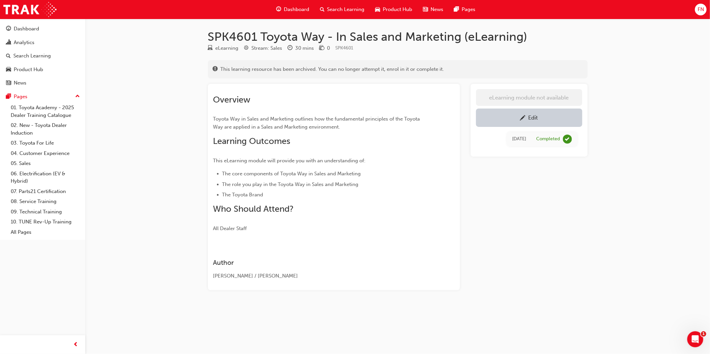
click at [514, 120] on div "Edit" at bounding box center [529, 118] width 96 height 8
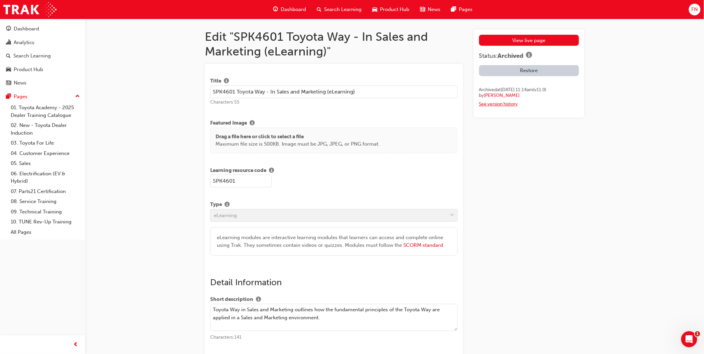
click at [503, 106] on link "See version history" at bounding box center [498, 104] width 39 height 6
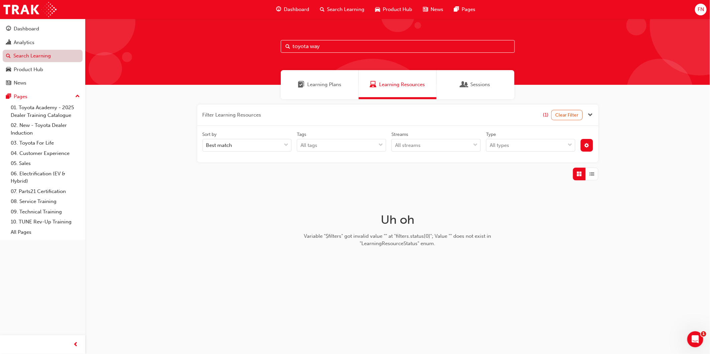
click at [37, 57] on link "Search Learning" at bounding box center [43, 56] width 80 height 12
click at [321, 89] on div "Learning Plans" at bounding box center [320, 84] width 78 height 29
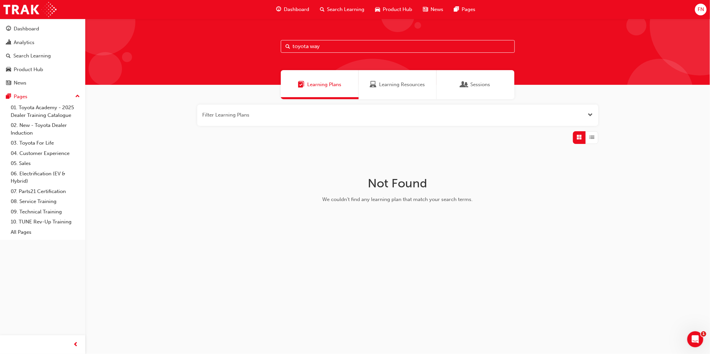
drag, startPoint x: 328, startPoint y: 44, endPoint x: 264, endPoint y: 44, distance: 63.8
click at [264, 44] on div "toyota way" at bounding box center [397, 52] width 624 height 66
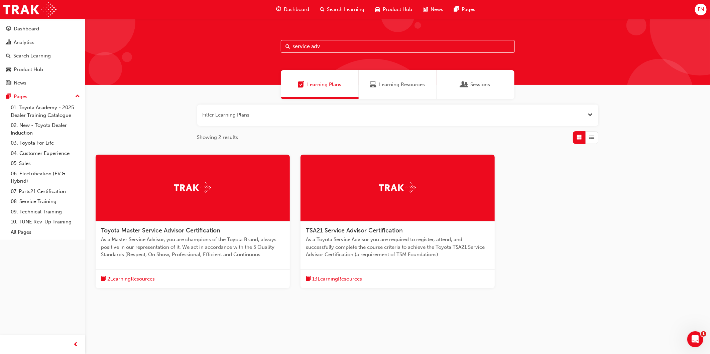
type input "service adv"
click at [335, 243] on span "As a Toyota Service Advisor you are required to register, attend, and successfu…" at bounding box center [397, 247] width 183 height 23
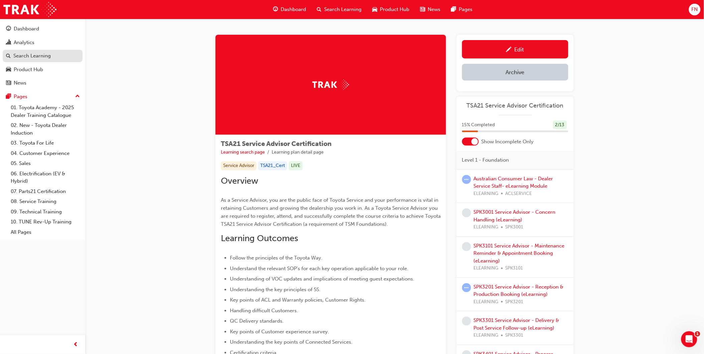
click at [42, 59] on div "Search Learning" at bounding box center [31, 56] width 37 height 8
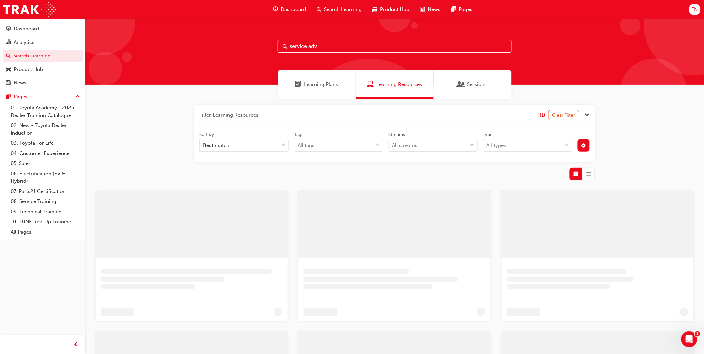
click at [323, 83] on span "Learning Plans" at bounding box center [321, 85] width 34 height 8
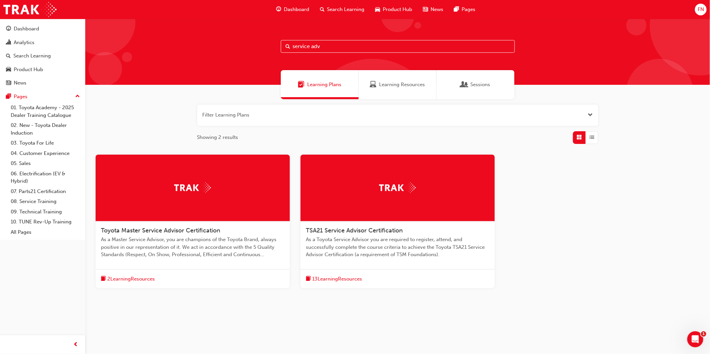
drag, startPoint x: 343, startPoint y: 47, endPoint x: 270, endPoint y: 47, distance: 73.8
click at [270, 47] on div "service adv" at bounding box center [397, 52] width 624 height 66
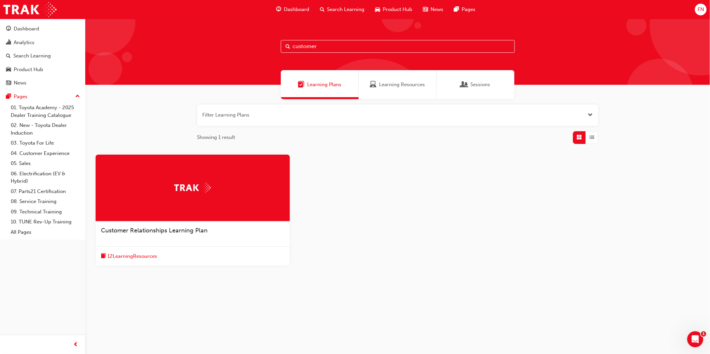
type input "customer"
click at [210, 225] on div "Customer Relationships Learning Plan" at bounding box center [193, 233] width 194 height 25
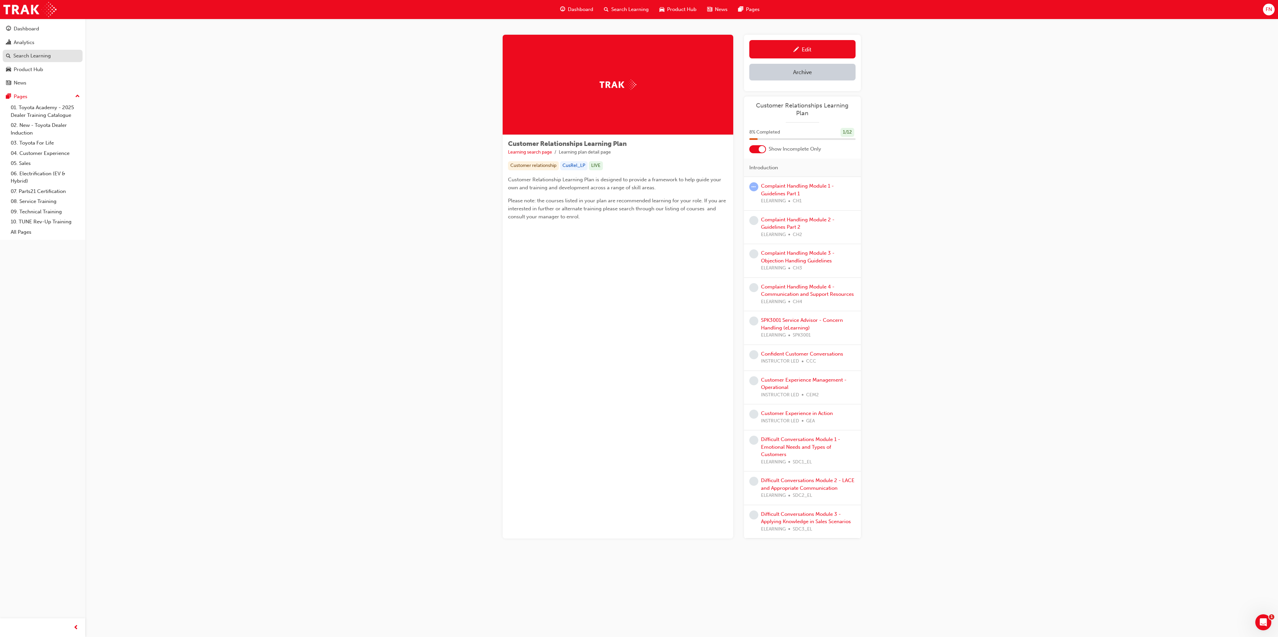
click at [35, 55] on div "Search Learning" at bounding box center [31, 56] width 37 height 8
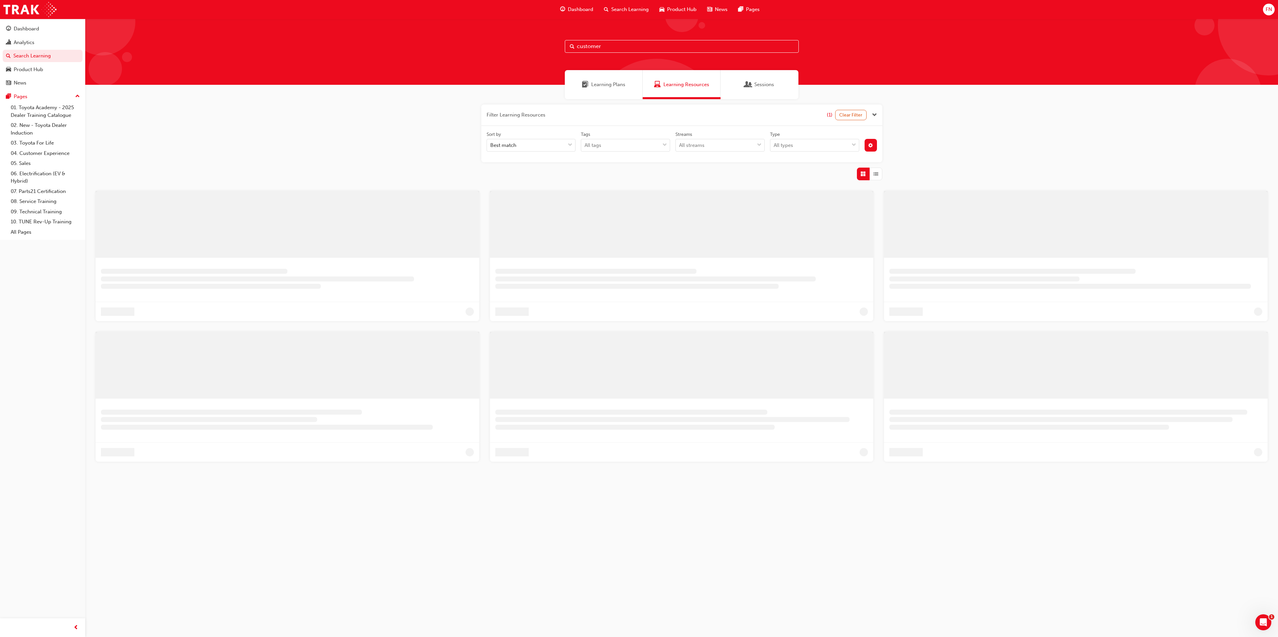
click at [602, 84] on span "Learning Plans" at bounding box center [608, 85] width 34 height 8
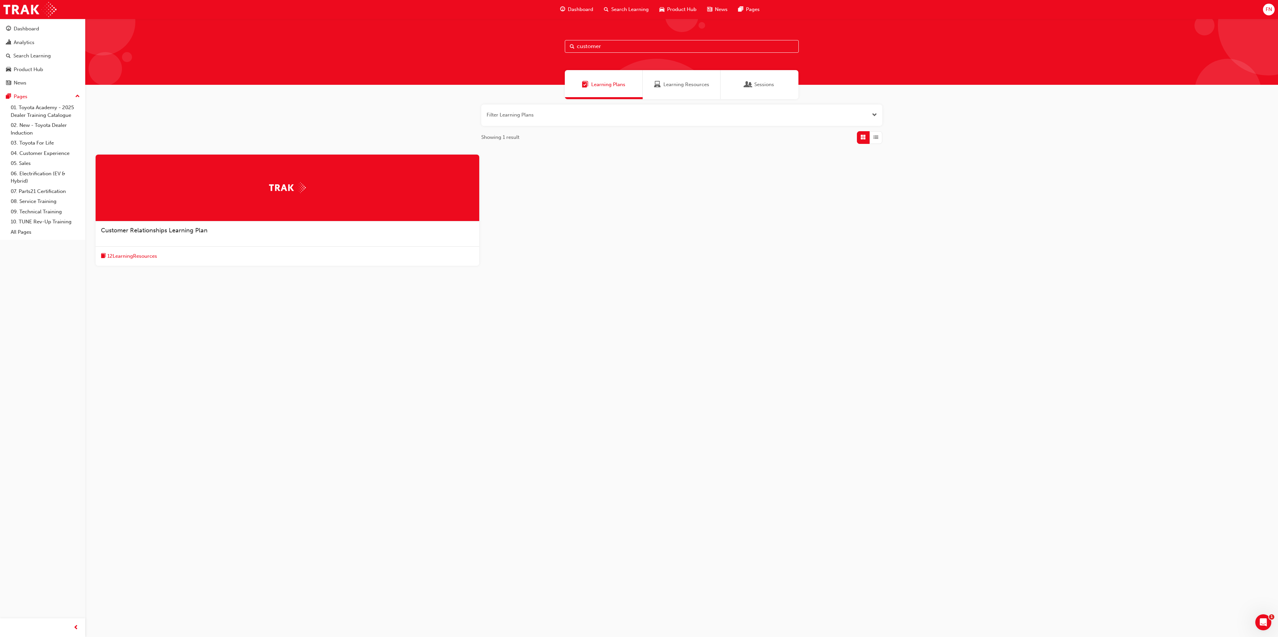
drag, startPoint x: 617, startPoint y: 45, endPoint x: 561, endPoint y: 48, distance: 55.5
click at [561, 48] on div "customer" at bounding box center [681, 52] width 1192 height 66
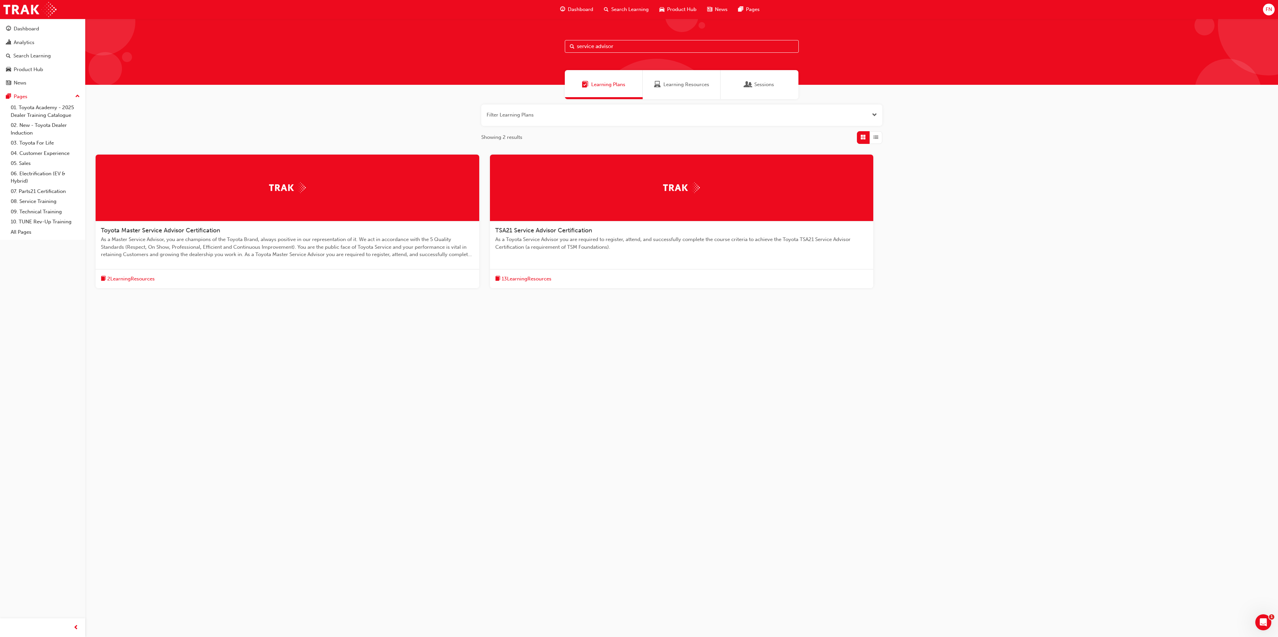
type input "service advisor"
click at [561, 245] on span "As a Toyota Service Advisor you are required to register, attend, and successfu…" at bounding box center [681, 243] width 373 height 15
